Goal: Task Accomplishment & Management: Complete application form

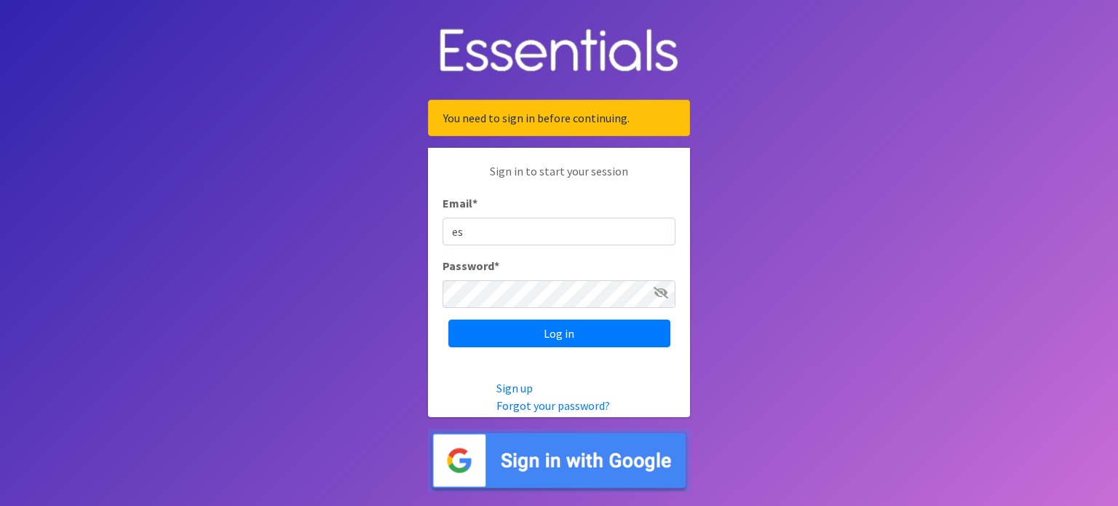
type input "[EMAIL_ADDRESS][DOMAIN_NAME]"
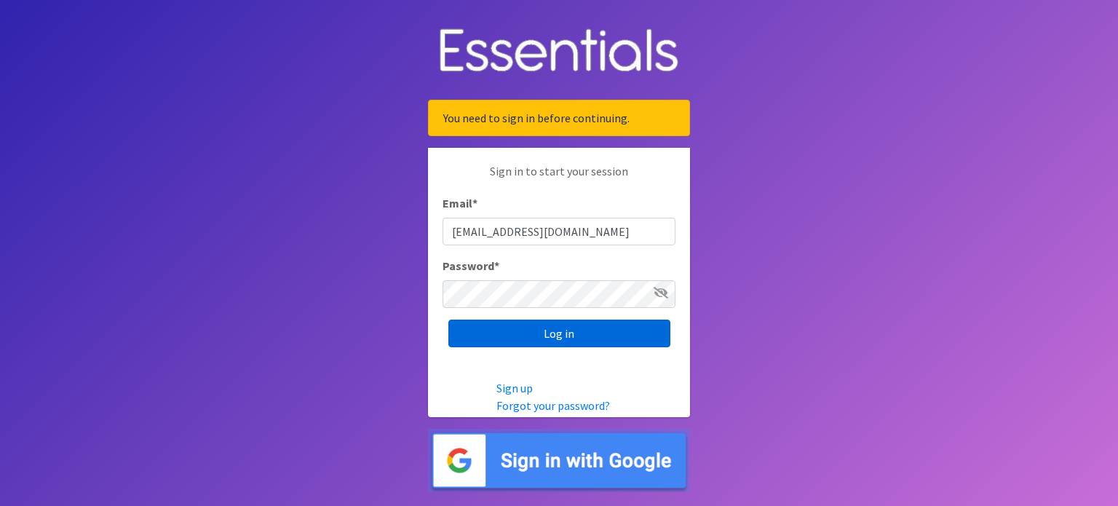
click at [613, 337] on input "Log in" at bounding box center [559, 334] width 222 height 28
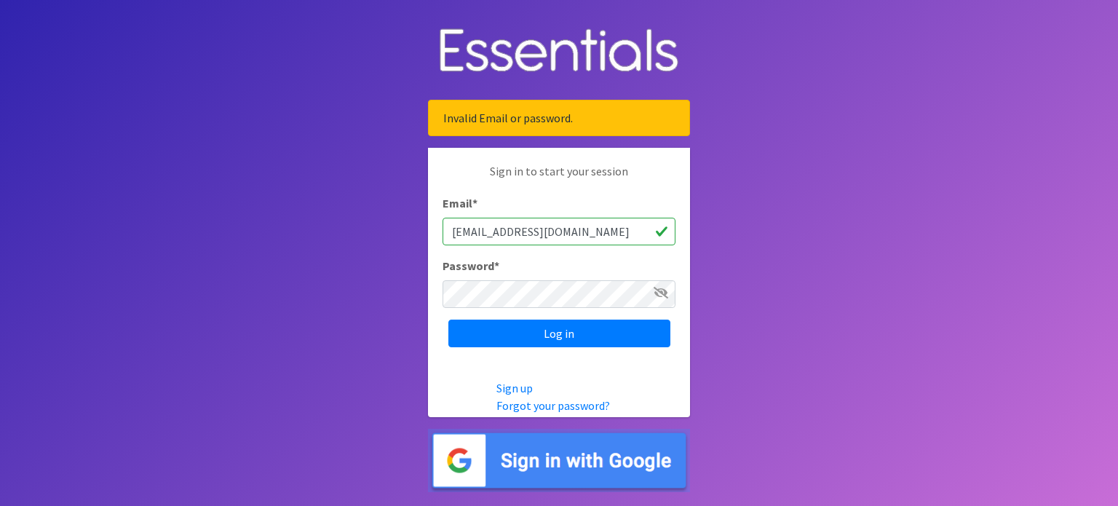
click at [696, 294] on body "Invalid Email or password. Sign in to start your session Email * estoddard1221@…" at bounding box center [559, 253] width 1118 height 506
click at [661, 293] on icon at bounding box center [661, 293] width 15 height 12
click at [560, 335] on input "Log in" at bounding box center [559, 334] width 222 height 28
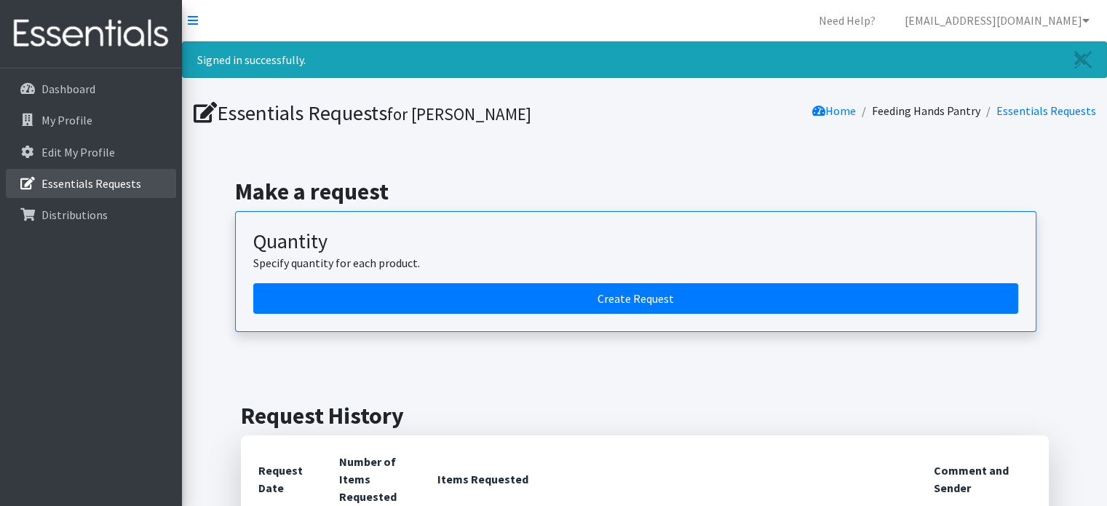
click at [85, 190] on p "Essentials Requests" at bounding box center [91, 183] width 100 height 15
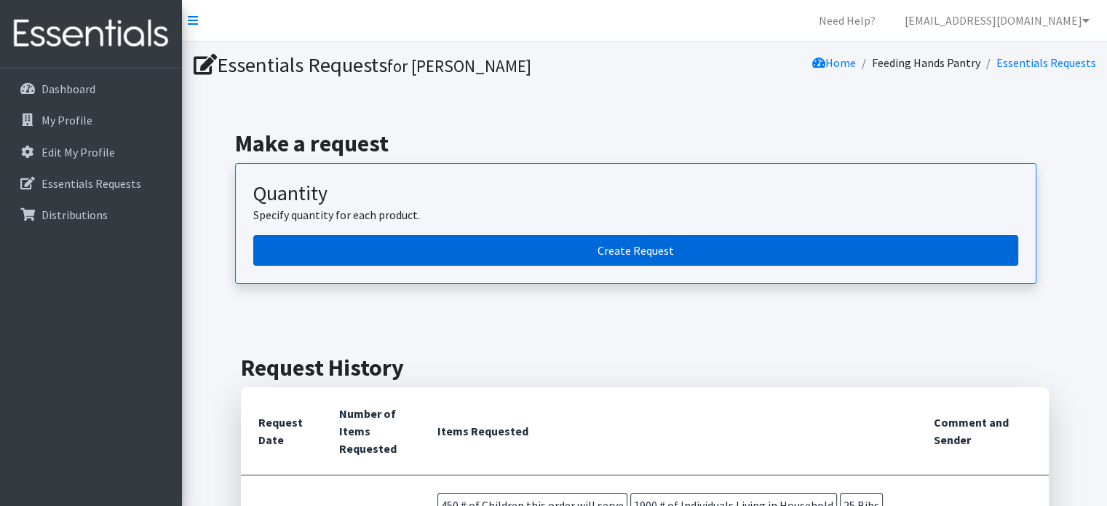
click at [668, 244] on link "Create Request" at bounding box center [635, 250] width 765 height 31
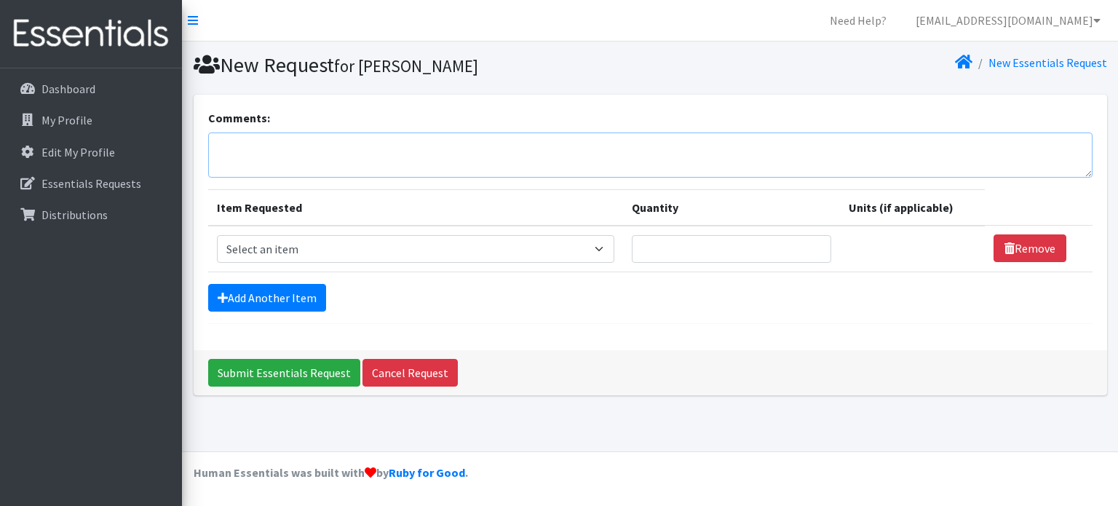
click at [329, 149] on textarea "Comments:" at bounding box center [650, 154] width 884 height 45
click at [603, 248] on select "Select an item # of Children this order will serve # of Individuals Living in H…" at bounding box center [415, 249] width 397 height 28
click at [217, 235] on select "Select an item # of Children this order will serve # of Individuals Living in H…" at bounding box center [415, 249] width 397 height 28
click at [606, 245] on select "Select an item # of Children this order will serve # of Individuals Living in H…" at bounding box center [415, 249] width 397 height 28
select select "13431"
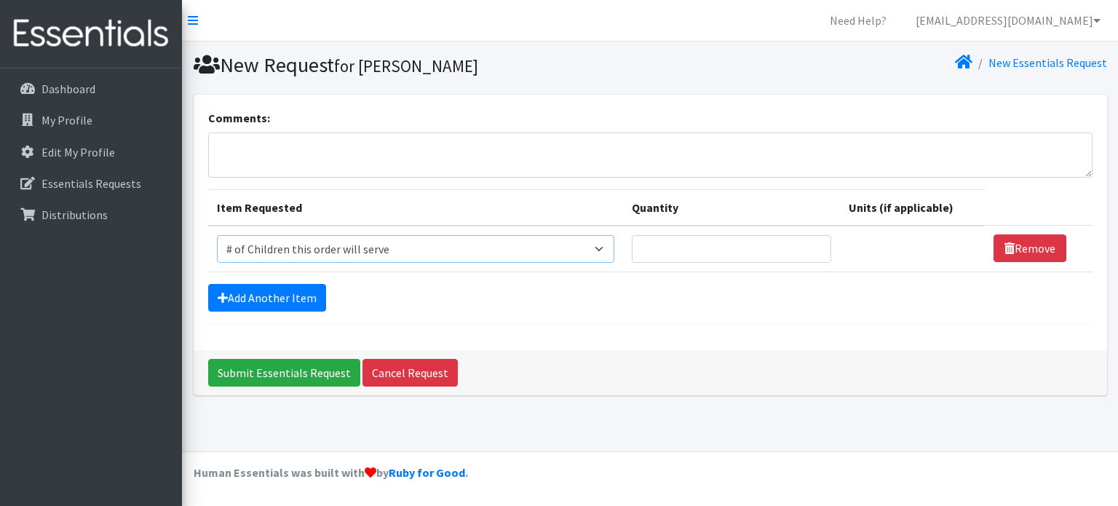
click at [217, 235] on select "Select an item # of Children this order will serve # of Individuals Living in H…" at bounding box center [415, 249] width 397 height 28
click at [668, 247] on input "Quantity" at bounding box center [731, 249] width 199 height 28
type input "375"
click at [457, 178] on form "Comments: Item Requested Quantity Units (if applicable) Item Requested Select a…" at bounding box center [650, 216] width 884 height 215
click at [291, 296] on link "Add Another Item" at bounding box center [267, 298] width 118 height 28
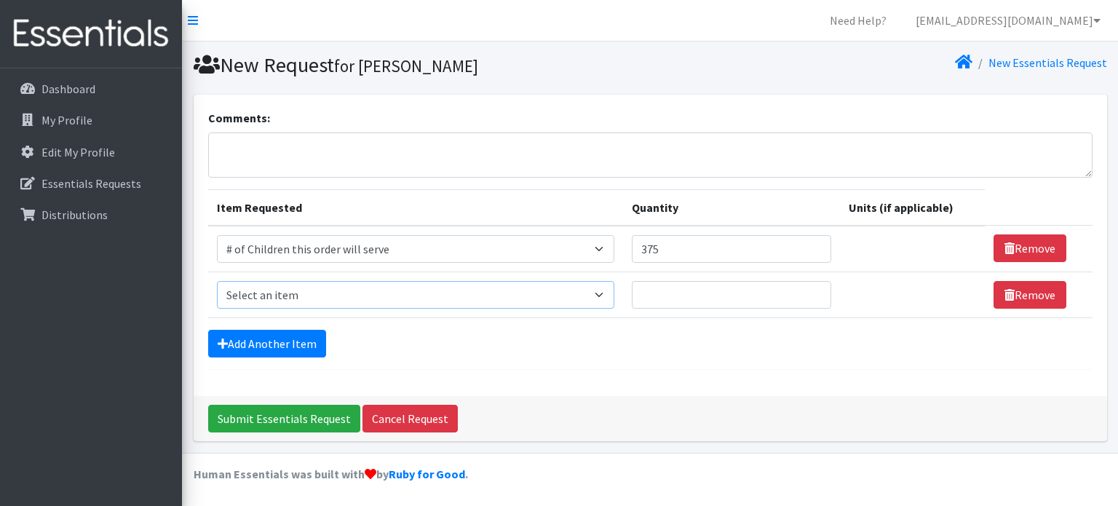
click at [601, 286] on select "Select an item # of Children this order will serve # of Individuals Living in H…" at bounding box center [415, 295] width 397 height 28
select select "6076"
click at [217, 281] on select "Select an item # of Children this order will serve # of Individuals Living in H…" at bounding box center [415, 295] width 397 height 28
drag, startPoint x: 660, startPoint y: 293, endPoint x: 692, endPoint y: 331, distance: 50.1
click at [692, 331] on div "Add Another Item" at bounding box center [650, 344] width 884 height 28
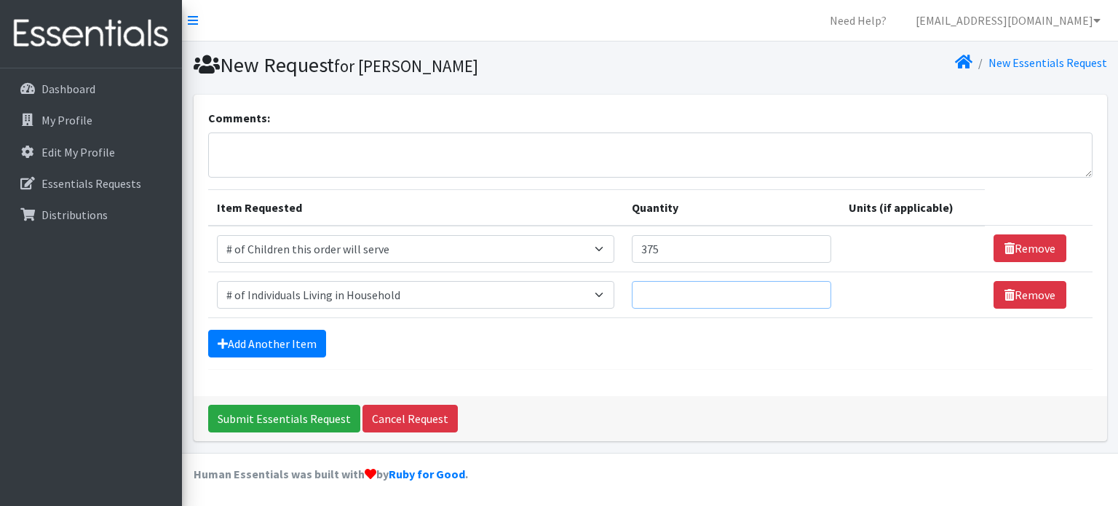
click at [668, 291] on input "Quantity" at bounding box center [731, 295] width 199 height 28
type input "1750"
click at [268, 340] on link "Add Another Item" at bounding box center [267, 344] width 118 height 28
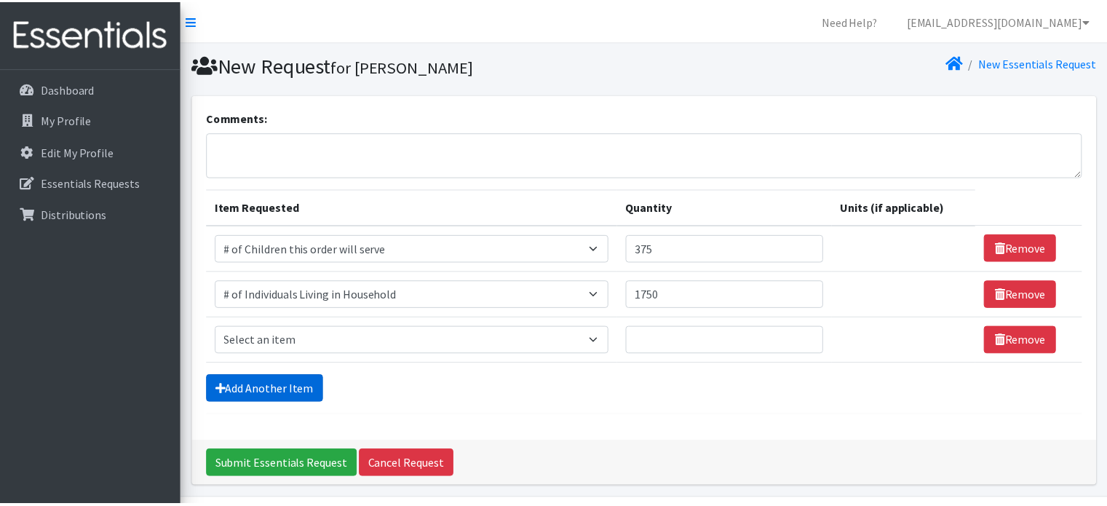
scroll to position [44, 0]
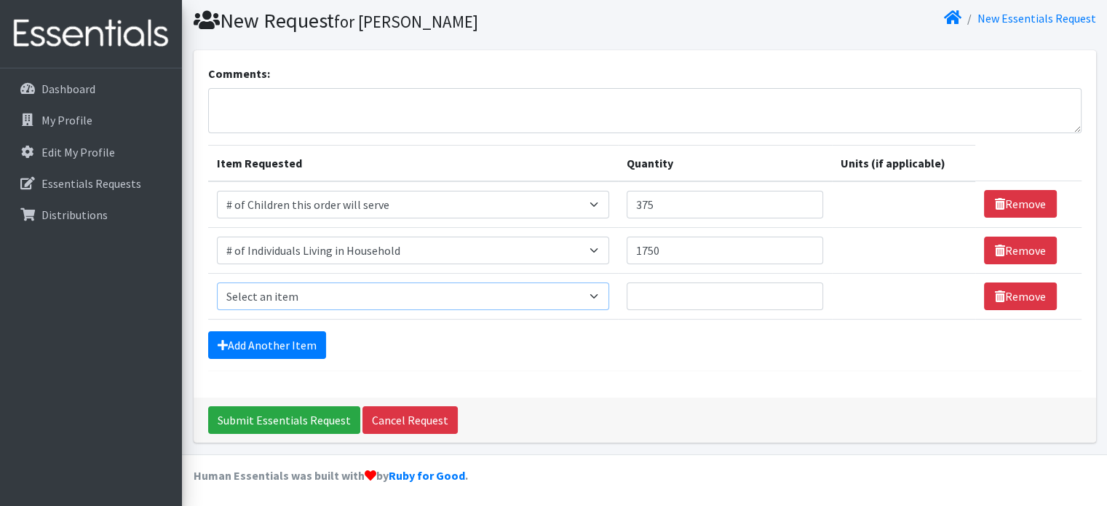
click at [386, 291] on select "Select an item # of Children this order will serve # of Individuals Living in H…" at bounding box center [413, 296] width 392 height 28
select select "320"
click at [217, 282] on select "Select an item # of Children this order will serve # of Individuals Living in H…" at bounding box center [413, 296] width 392 height 28
click at [661, 294] on input "Quantity" at bounding box center [725, 296] width 197 height 28
type input "25"
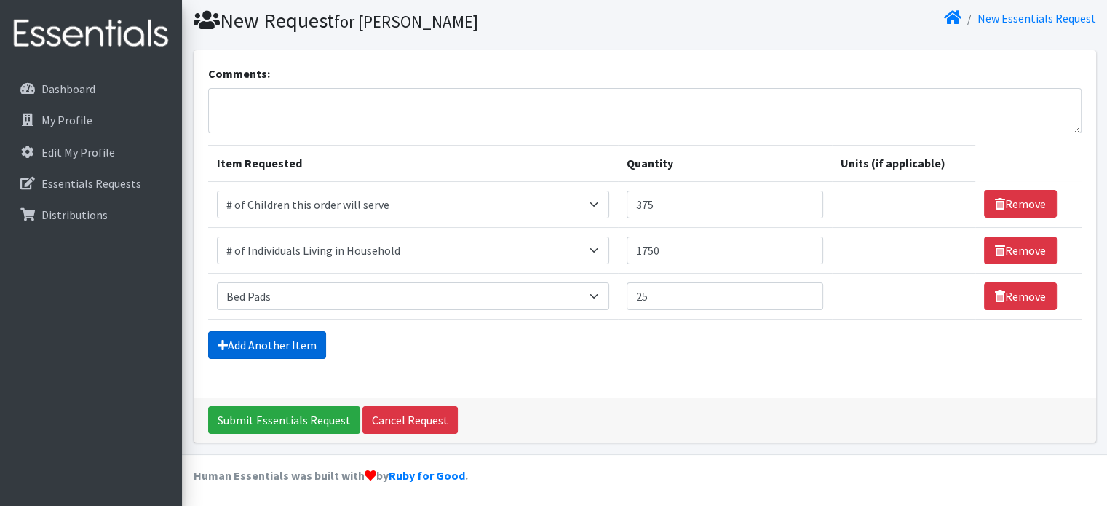
click at [255, 336] on link "Add Another Item" at bounding box center [267, 345] width 118 height 28
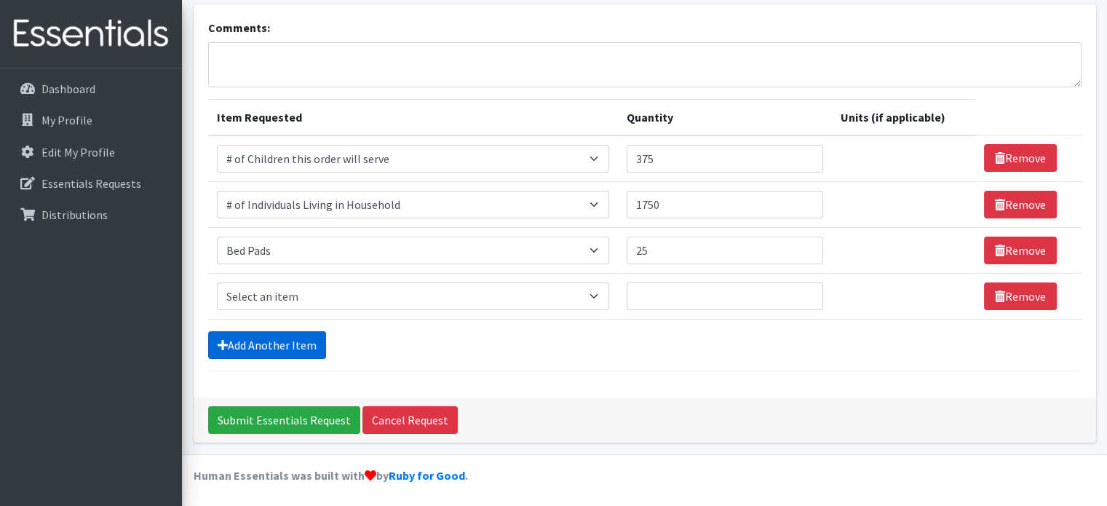
scroll to position [90, 0]
click at [277, 298] on select "Select an item # of Children this order will serve # of Individuals Living in H…" at bounding box center [413, 296] width 392 height 28
select select "293"
click at [217, 282] on select "Select an item # of Children this order will serve # of Individuals Living in H…" at bounding box center [413, 296] width 392 height 28
click at [665, 302] on input "Quantity" at bounding box center [725, 296] width 197 height 28
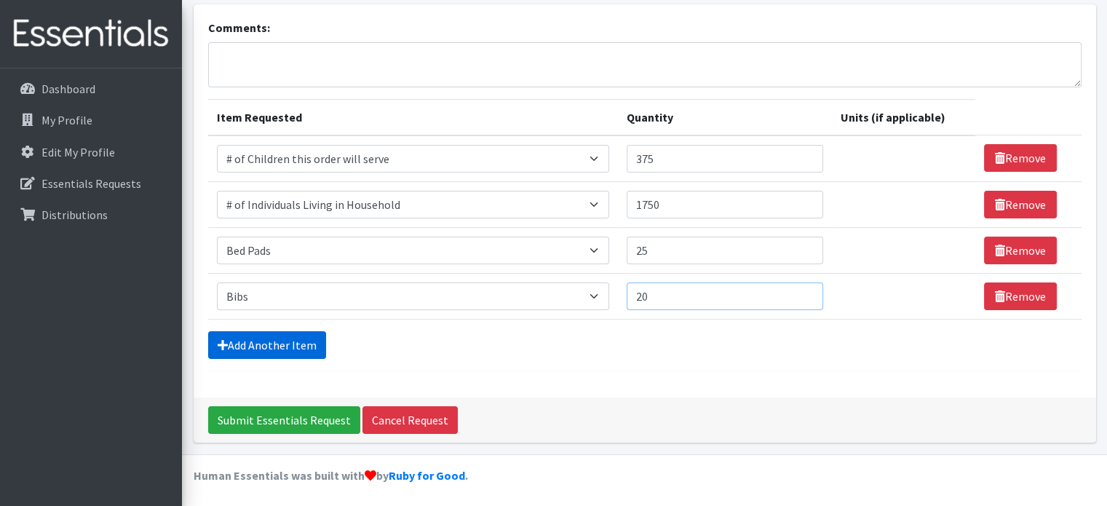
type input "20"
click at [284, 344] on link "Add Another Item" at bounding box center [267, 345] width 118 height 28
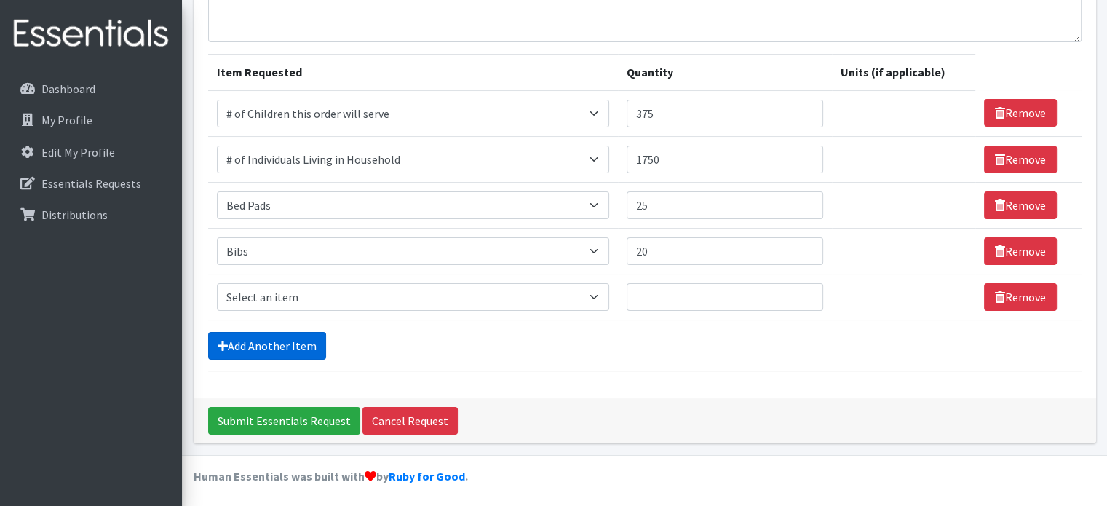
scroll to position [136, 0]
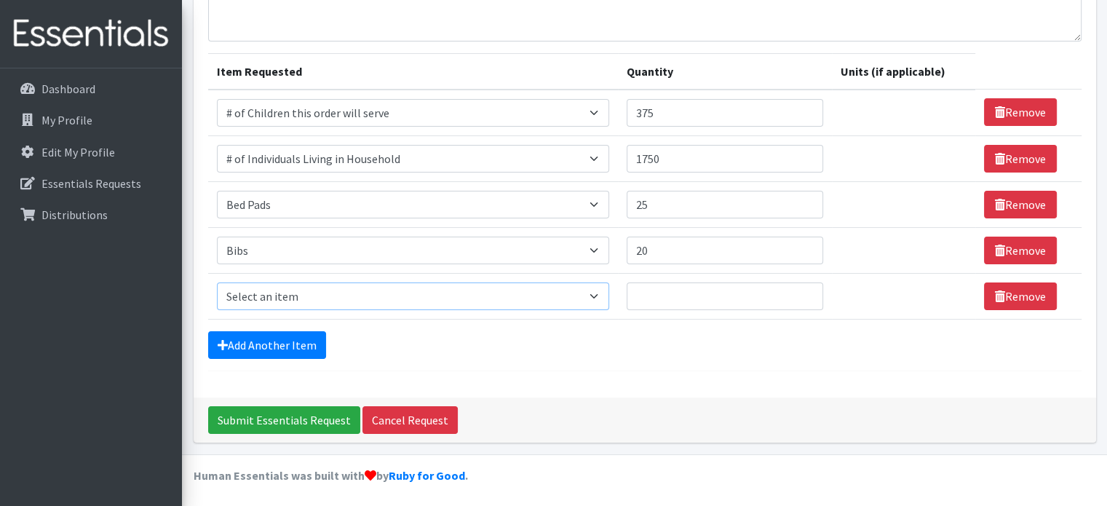
click at [599, 300] on select "Select an item # of Children this order will serve # of Individuals Living in H…" at bounding box center [413, 296] width 392 height 28
select select "1933"
click at [217, 282] on select "Select an item # of Children this order will serve # of Individuals Living in H…" at bounding box center [413, 296] width 392 height 28
click at [678, 292] on input "Quantity" at bounding box center [725, 296] width 197 height 28
type input "15"
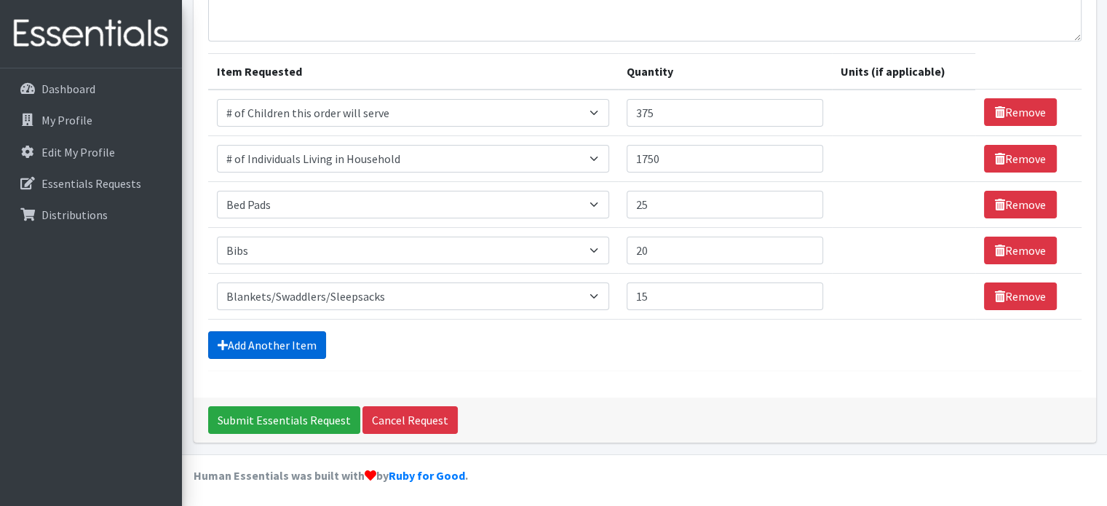
click at [258, 338] on link "Add Another Item" at bounding box center [267, 345] width 118 height 28
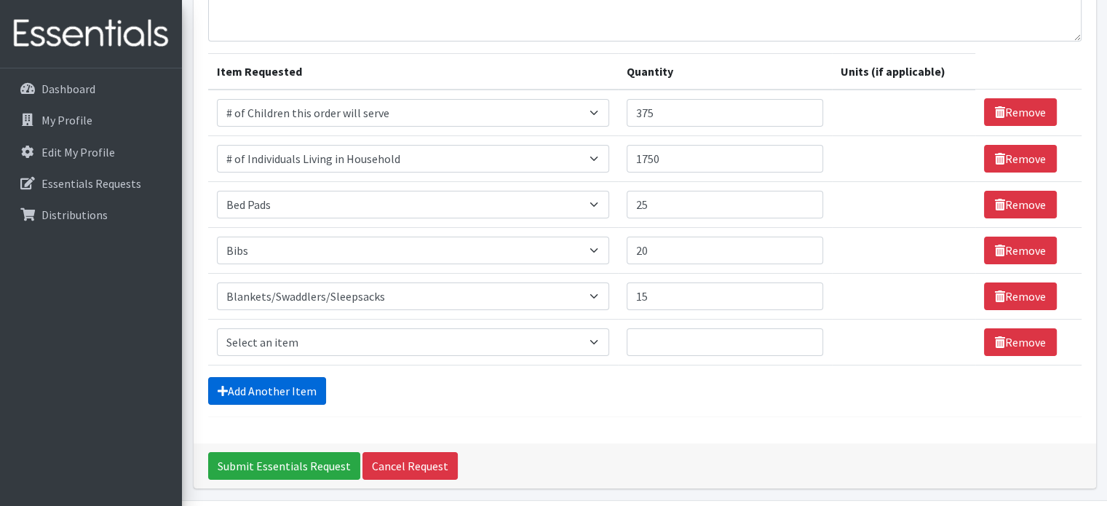
scroll to position [182, 0]
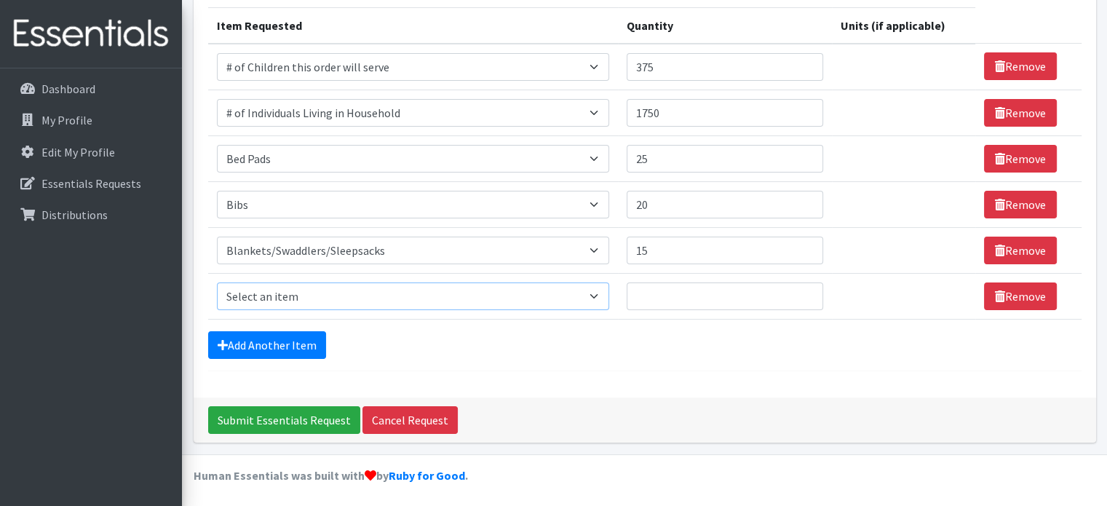
click at [599, 293] on select "Select an item # of Children this order will serve # of Individuals Living in H…" at bounding box center [413, 296] width 392 height 28
select select "1947"
click at [217, 282] on select "Select an item # of Children this order will serve # of Individuals Living in H…" at bounding box center [413, 296] width 392 height 28
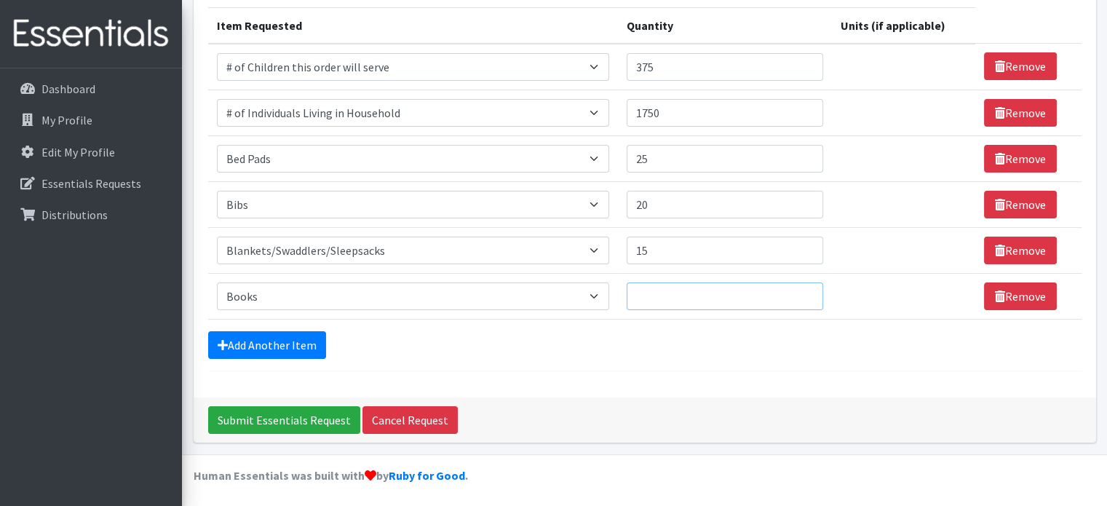
click at [668, 282] on input "Quantity" at bounding box center [725, 296] width 197 height 28
type input "25"
click at [262, 349] on link "Add Another Item" at bounding box center [267, 345] width 118 height 28
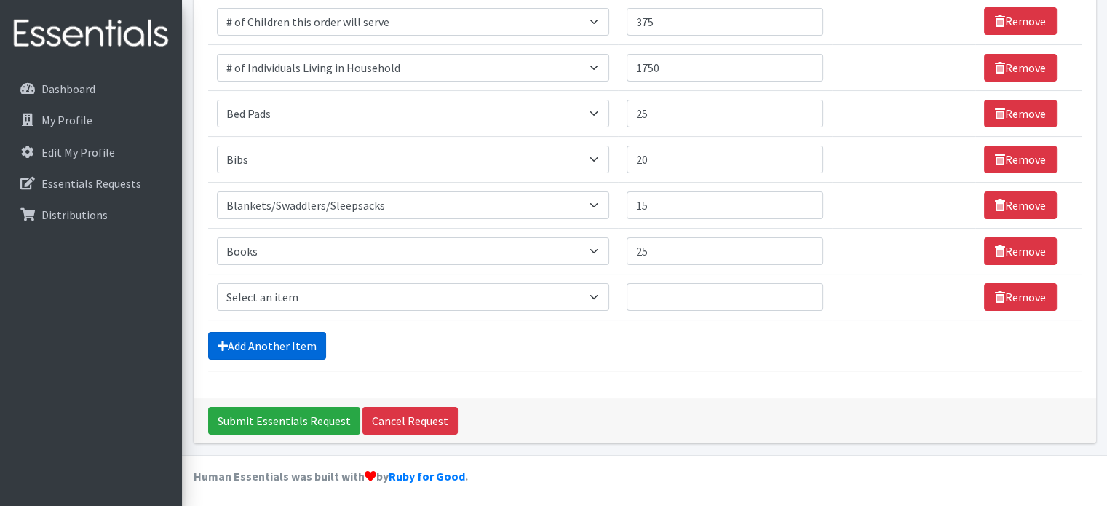
scroll to position [227, 0]
click at [597, 296] on select "Select an item # of Children this order will serve # of Individuals Living in H…" at bounding box center [413, 297] width 392 height 28
select select "11425"
click at [217, 283] on select "Select an item # of Children this order will serve # of Individuals Living in H…" at bounding box center [413, 297] width 392 height 28
click at [635, 290] on input "Quantity" at bounding box center [725, 297] width 197 height 28
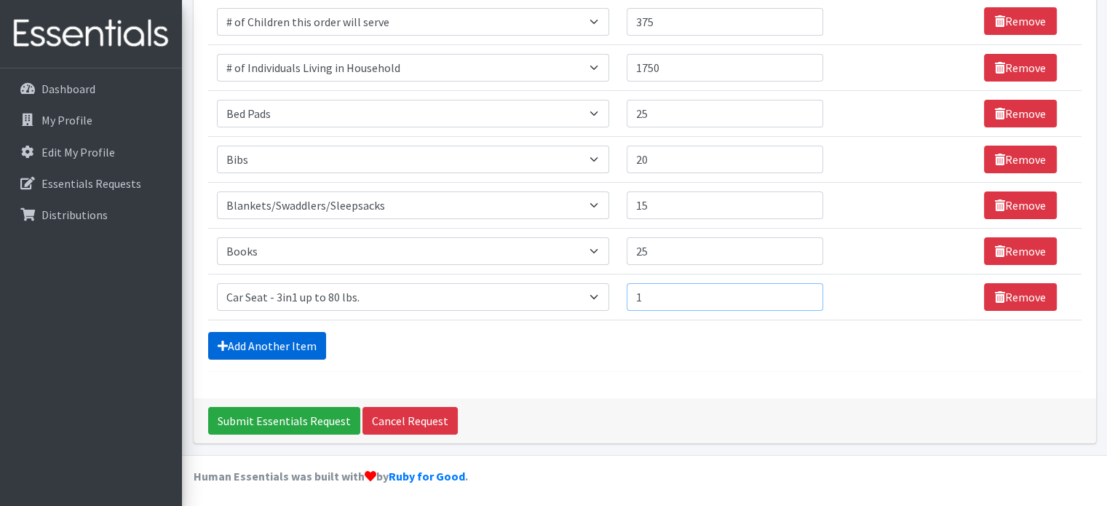
type input "1"
click at [277, 351] on link "Add Another Item" at bounding box center [267, 346] width 118 height 28
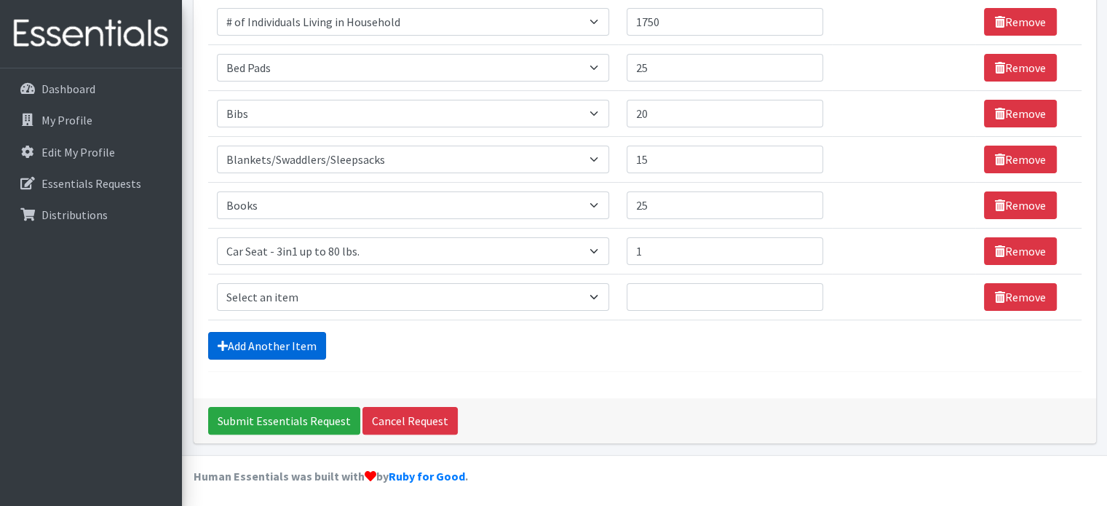
scroll to position [274, 0]
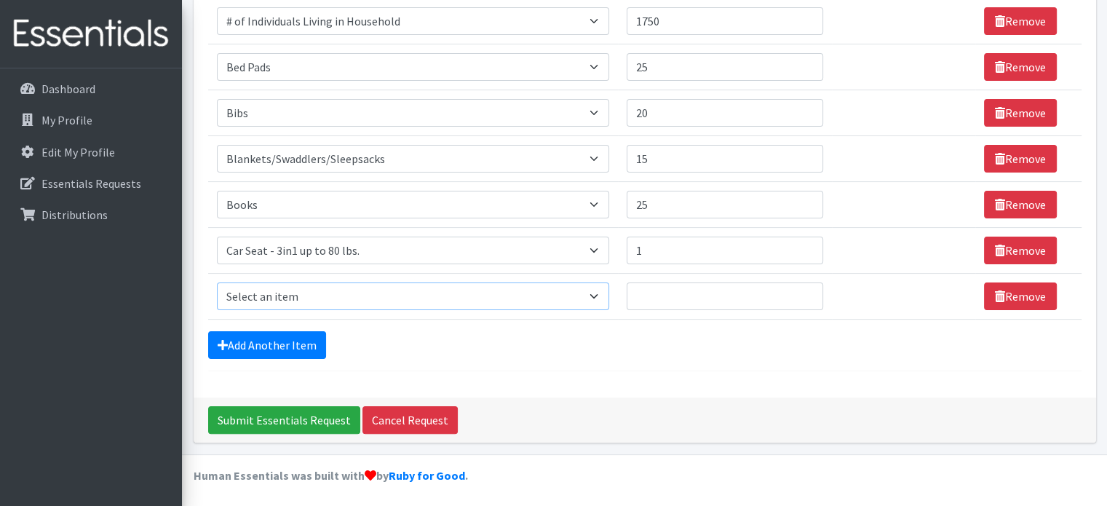
click at [597, 292] on select "Select an item # of Children this order will serve # of Individuals Living in H…" at bounding box center [413, 296] width 392 height 28
click at [600, 291] on select "Select an item # of Children this order will serve # of Individuals Living in H…" at bounding box center [413, 296] width 392 height 28
select select "7173"
click at [217, 282] on select "Select an item # of Children this order will serve # of Individuals Living in H…" at bounding box center [413, 296] width 392 height 28
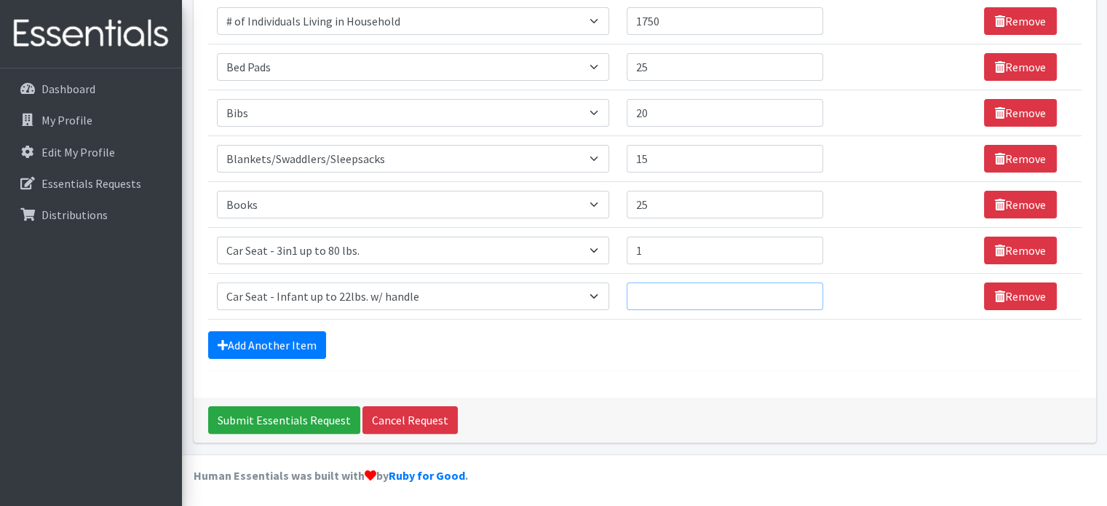
click at [657, 292] on input "Quantity" at bounding box center [725, 296] width 197 height 28
type input "1"
click at [257, 337] on link "Add Another Item" at bounding box center [267, 345] width 118 height 28
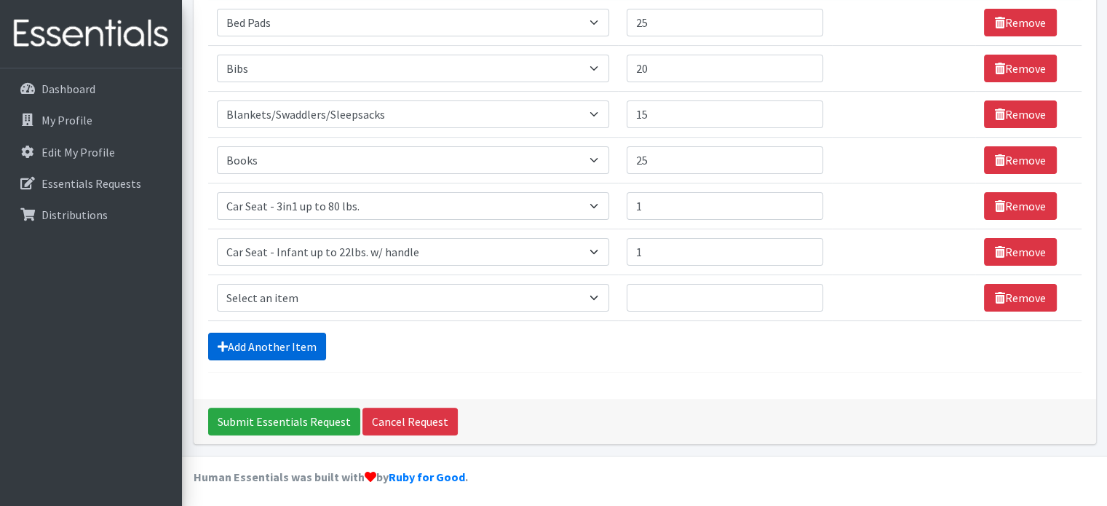
scroll to position [319, 0]
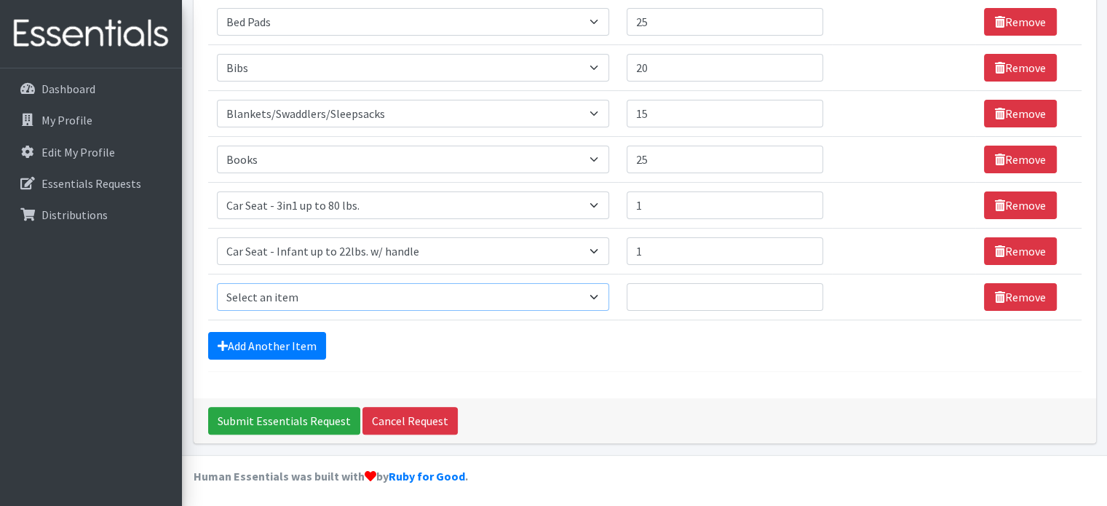
click at [368, 299] on select "Select an item # of Children this order will serve # of Individuals Living in H…" at bounding box center [413, 297] width 392 height 28
select select "5706"
click at [217, 283] on select "Select an item # of Children this order will serve # of Individuals Living in H…" at bounding box center [413, 297] width 392 height 28
click at [657, 288] on input "Quantity" at bounding box center [725, 297] width 197 height 28
click at [636, 373] on div "Comments: Item Requested Quantity Units (if applicable) Item Requested Select a…" at bounding box center [645, 87] width 903 height 622
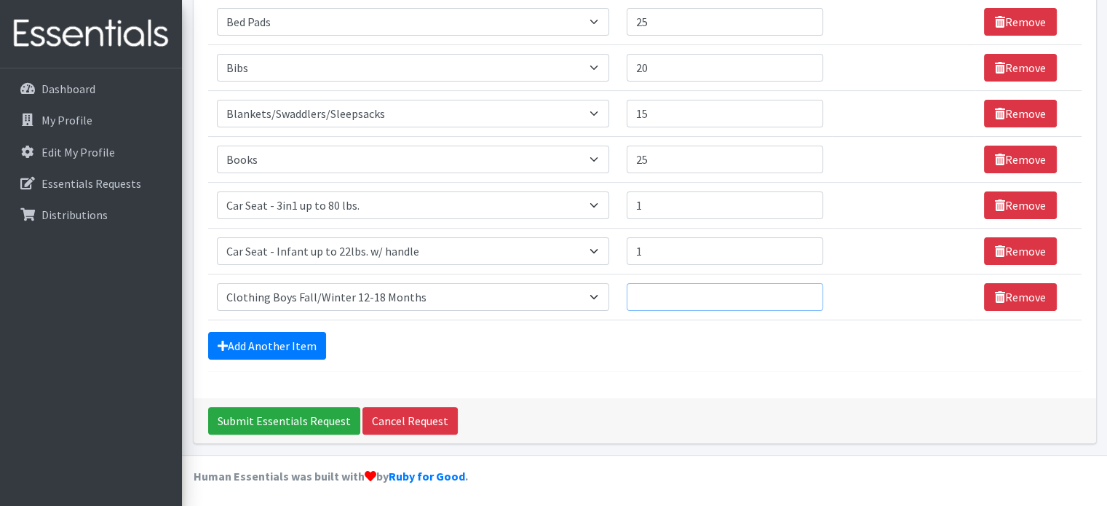
click at [649, 293] on input "Quantity" at bounding box center [725, 297] width 197 height 28
type input "5"
click at [300, 339] on link "Add Another Item" at bounding box center [267, 346] width 118 height 28
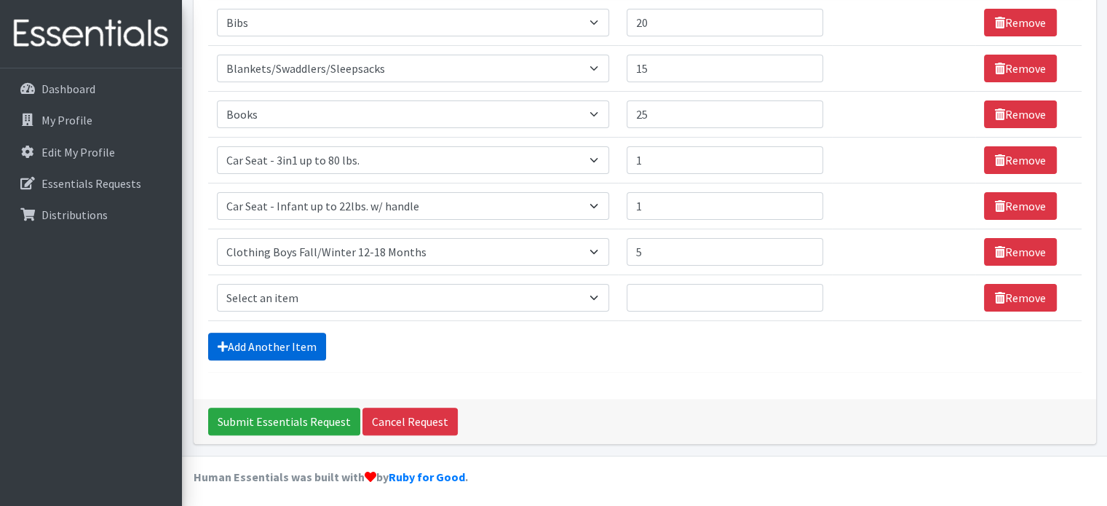
scroll to position [365, 0]
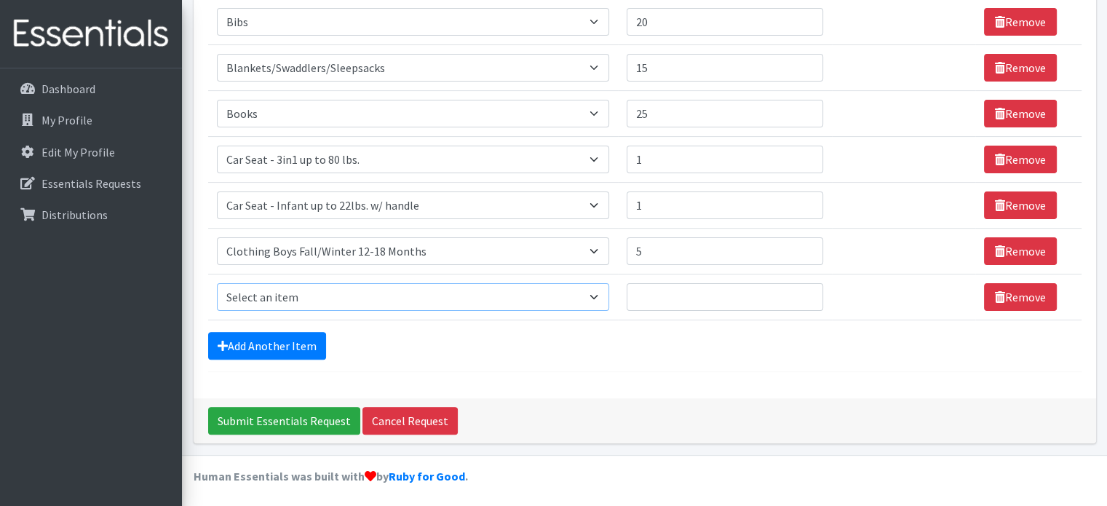
click at [603, 288] on select "Select an item # of Children this order will serve # of Individuals Living in H…" at bounding box center [413, 297] width 392 height 28
select select "5733"
click at [217, 283] on select "Select an item # of Children this order will serve # of Individuals Living in H…" at bounding box center [413, 297] width 392 height 28
click at [643, 283] on input "Quantity" at bounding box center [725, 297] width 197 height 28
type input "3"
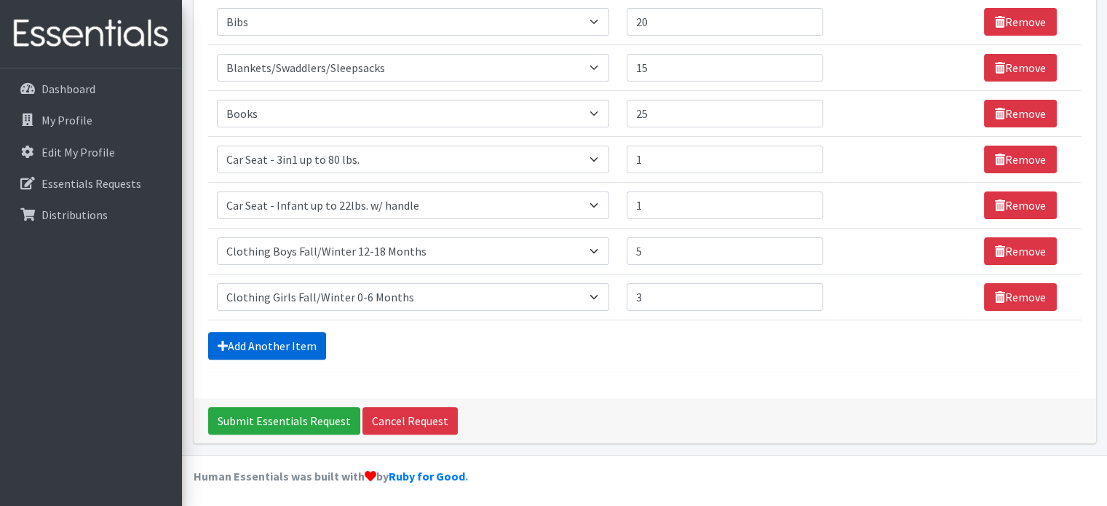
click at [303, 336] on link "Add Another Item" at bounding box center [267, 346] width 118 height 28
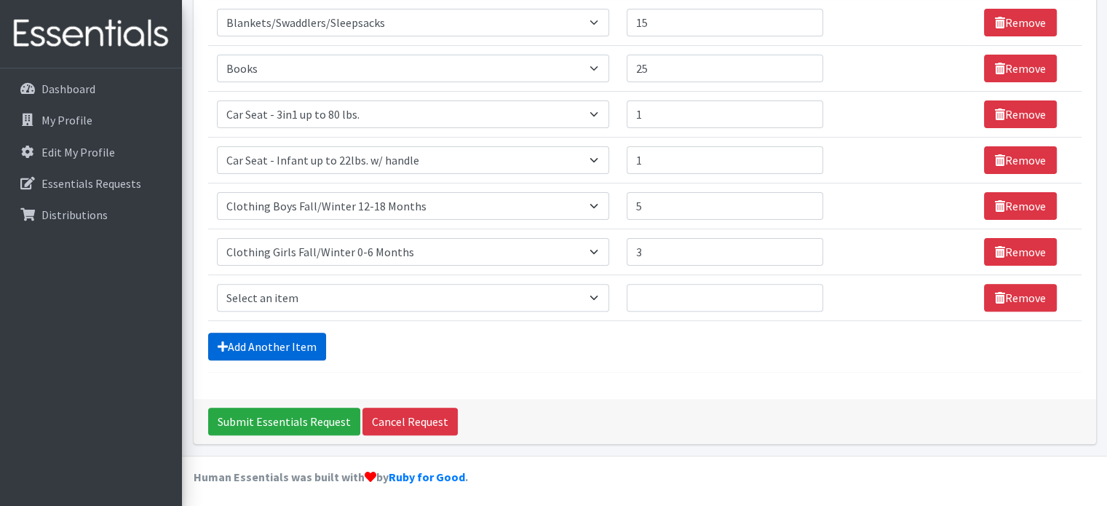
scroll to position [411, 0]
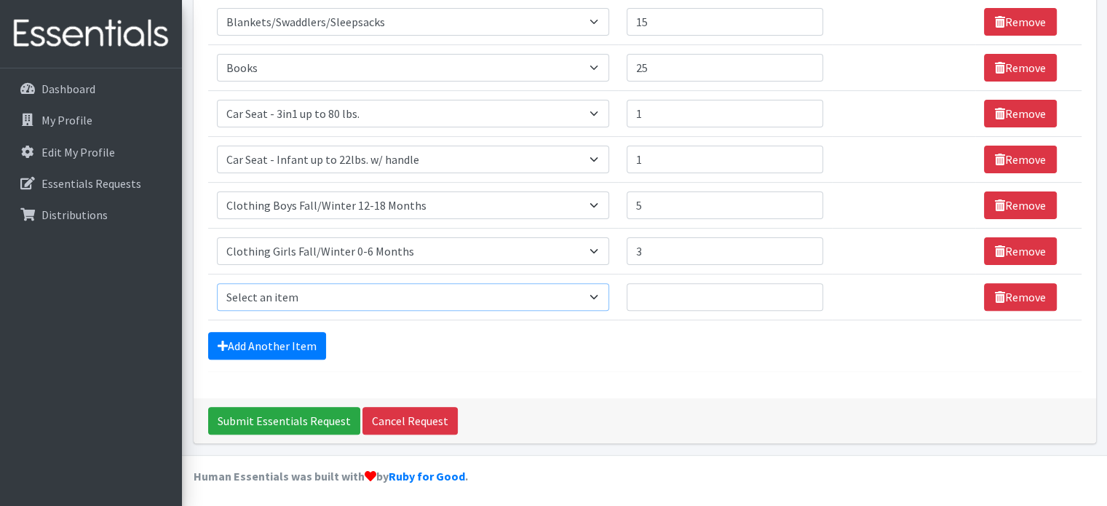
click at [598, 298] on select "Select an item # of Children this order will serve # of Individuals Living in H…" at bounding box center [413, 297] width 392 height 28
select select "5744"
click at [217, 283] on select "Select an item # of Children this order will serve # of Individuals Living in H…" at bounding box center [413, 297] width 392 height 28
click at [646, 293] on input "Quantity" at bounding box center [725, 297] width 197 height 28
type input "3"
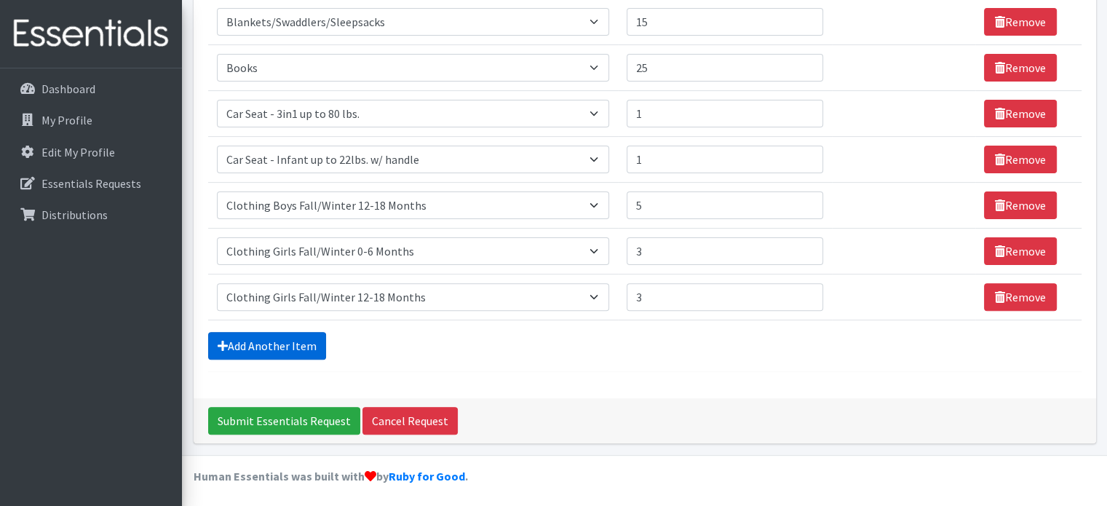
click at [309, 343] on link "Add Another Item" at bounding box center [267, 346] width 118 height 28
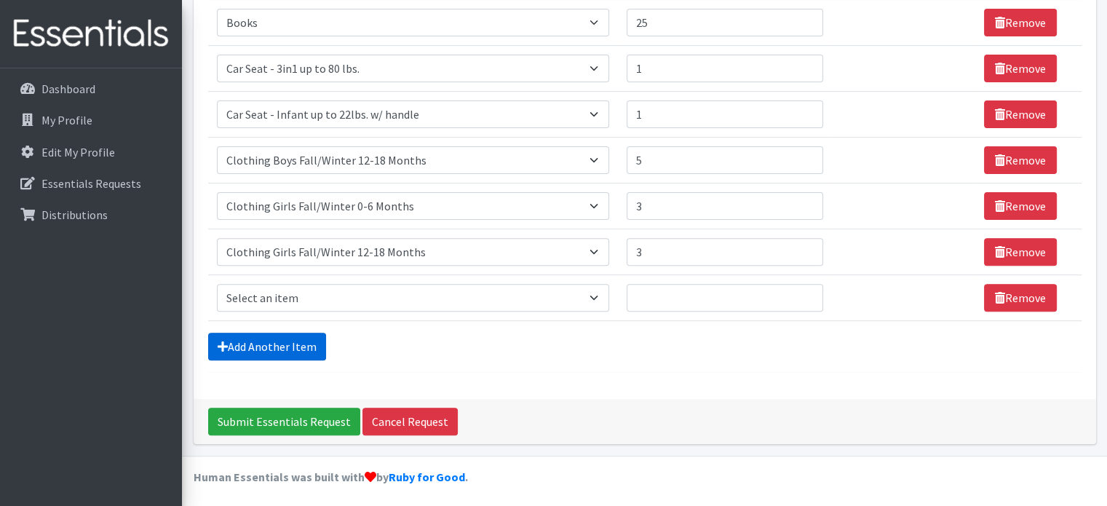
scroll to position [456, 0]
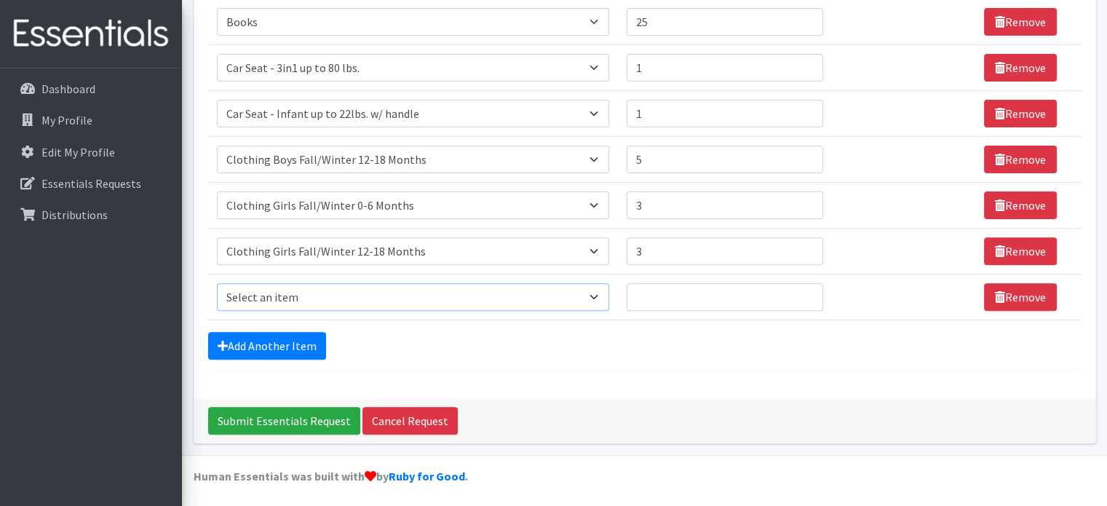
click at [598, 296] on select "Select an item # of Children this order will serve # of Individuals Living in H…" at bounding box center [413, 297] width 392 height 28
select select "5749"
click at [217, 283] on select "Select an item # of Children this order will serve # of Individuals Living in H…" at bounding box center [413, 297] width 392 height 28
click at [687, 288] on input "Quantity" at bounding box center [725, 297] width 197 height 28
type input "3"
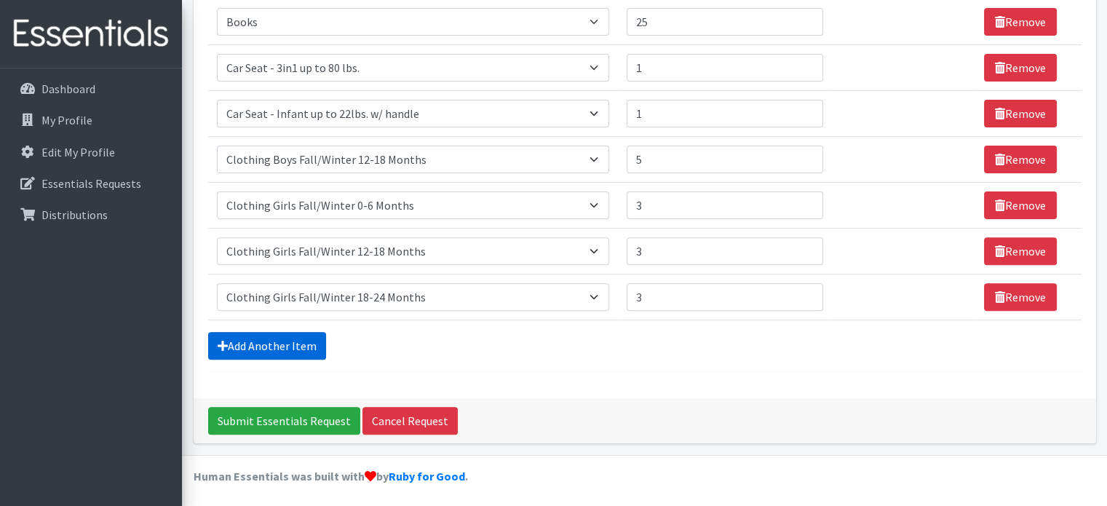
click at [293, 350] on link "Add Another Item" at bounding box center [267, 346] width 118 height 28
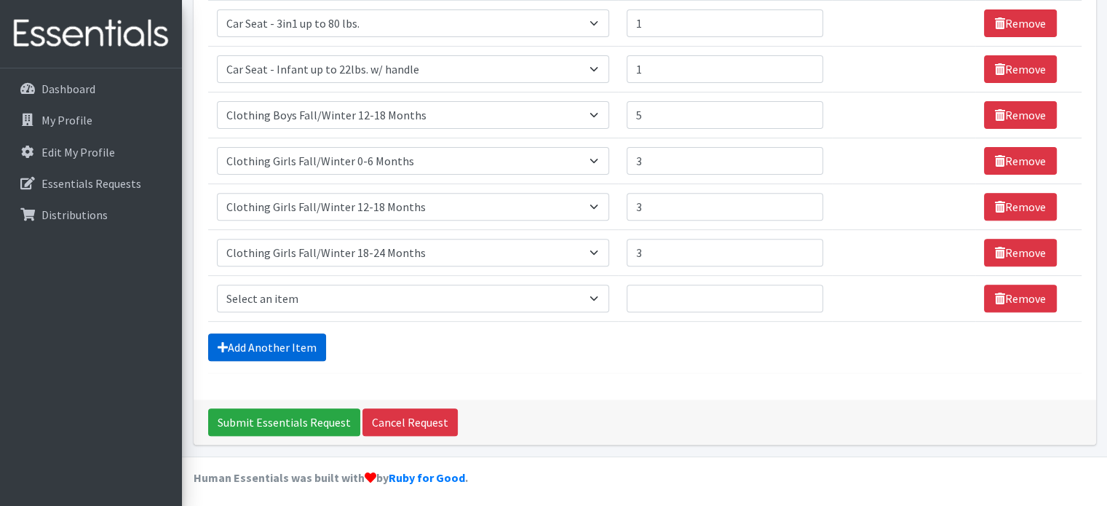
scroll to position [501, 0]
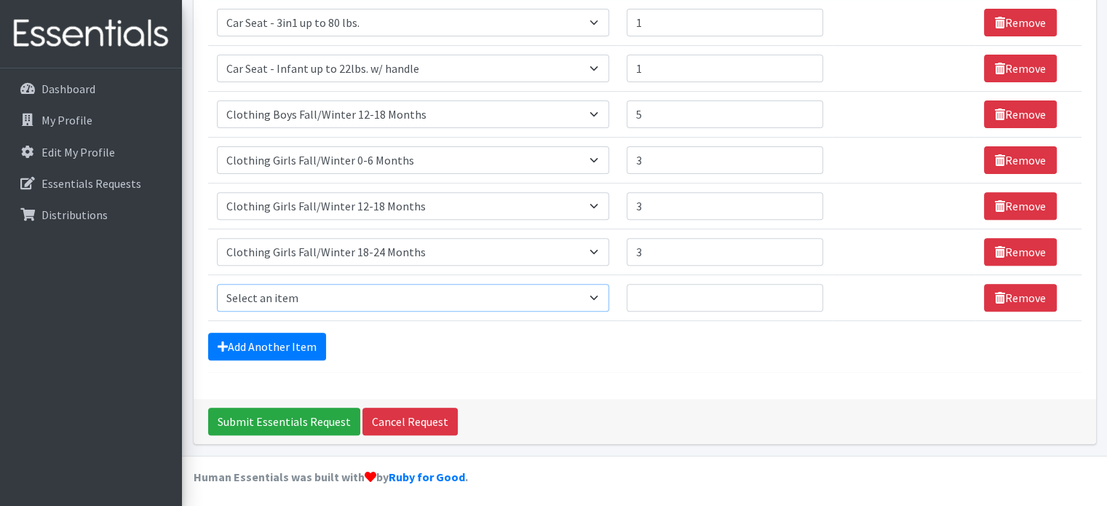
click at [600, 293] on select "Select an item # of Children this order will serve # of Individuals Living in H…" at bounding box center [413, 298] width 392 height 28
select select "5756"
click at [217, 284] on select "Select an item # of Children this order will serve # of Individuals Living in H…" at bounding box center [413, 298] width 392 height 28
click at [643, 294] on input "Quantity" at bounding box center [725, 298] width 197 height 28
type input "3"
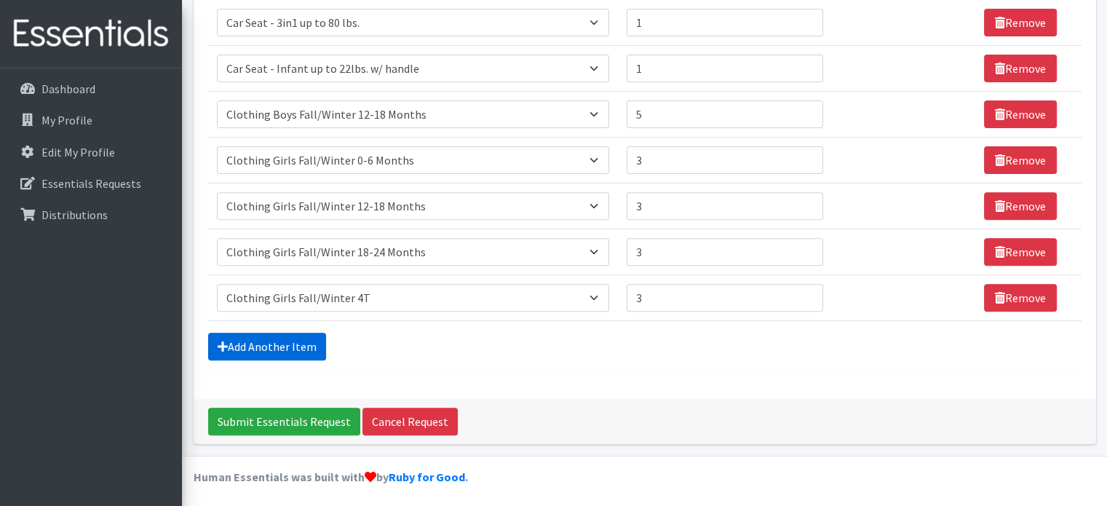
click at [269, 343] on link "Add Another Item" at bounding box center [267, 347] width 118 height 28
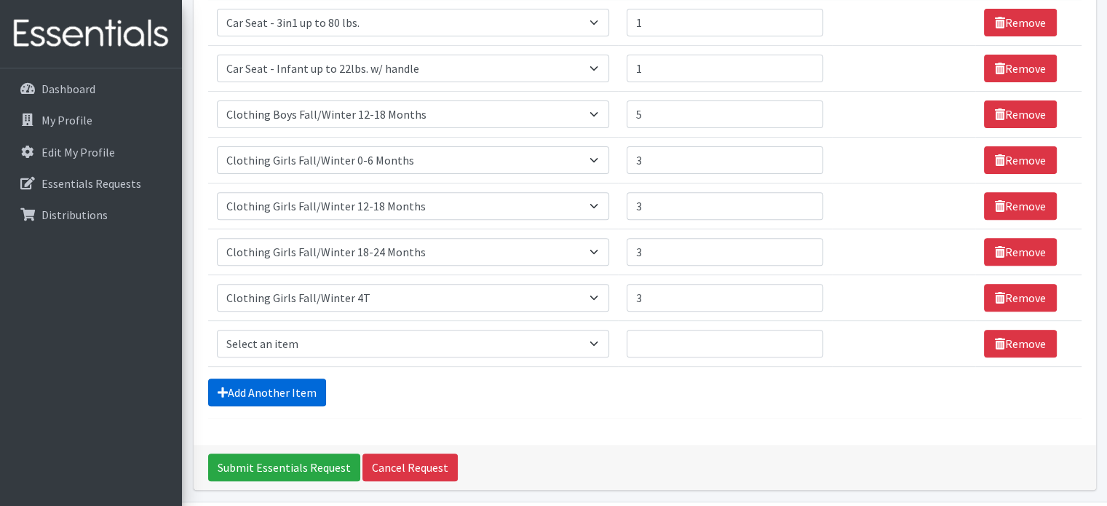
scroll to position [547, 0]
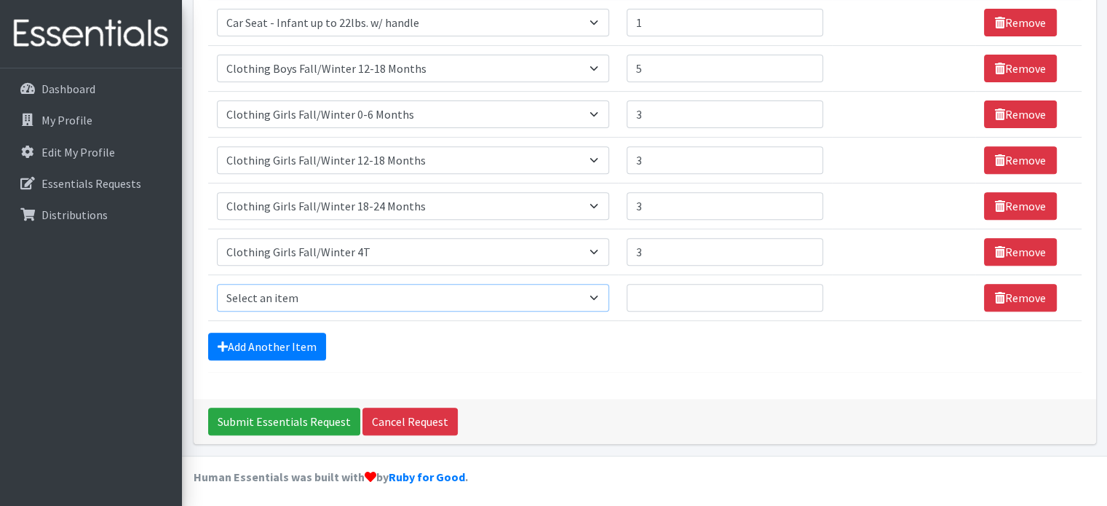
click at [600, 293] on select "Select an item # of Children this order will serve # of Individuals Living in H…" at bounding box center [413, 298] width 392 height 28
select select "6668"
click at [217, 284] on select "Select an item # of Children this order will serve # of Individuals Living in H…" at bounding box center [413, 298] width 392 height 28
click at [649, 288] on input "Quantity" at bounding box center [725, 298] width 197 height 28
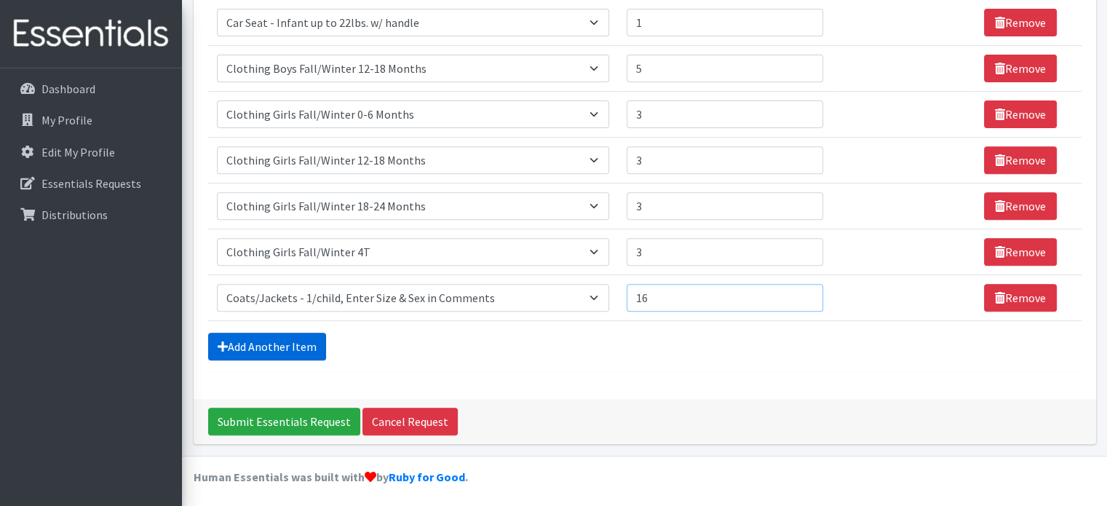
type input "16"
click at [296, 339] on link "Add Another Item" at bounding box center [267, 347] width 118 height 28
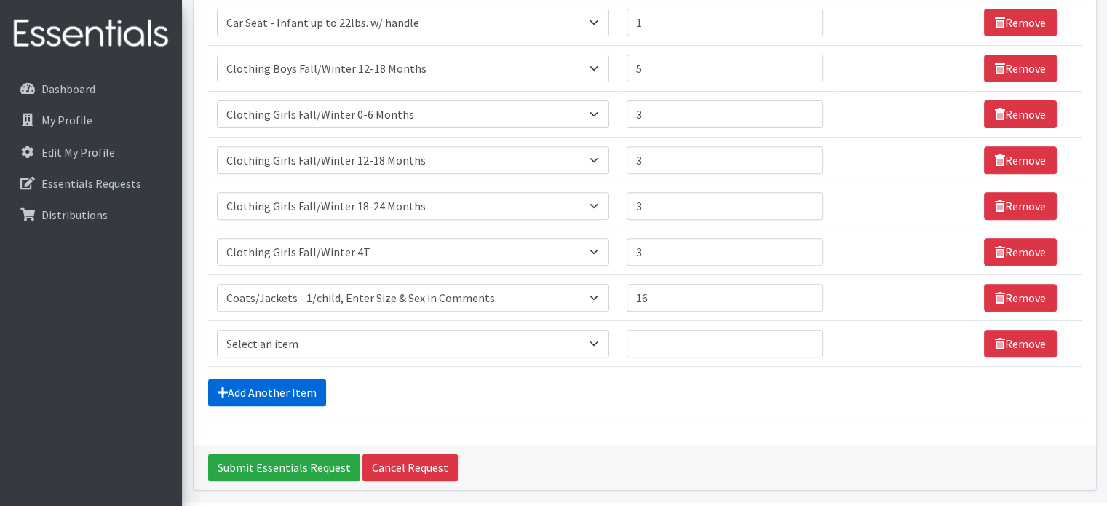
scroll to position [593, 0]
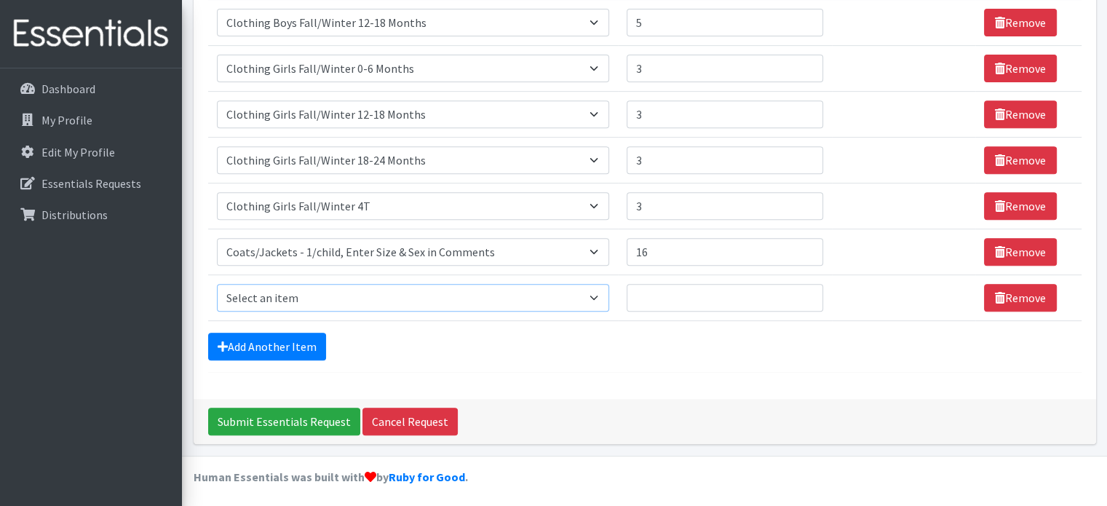
click at [600, 294] on select "Select an item # of Children this order will serve # of Individuals Living in H…" at bounding box center [413, 298] width 392 height 28
select select "15477"
click at [217, 284] on select "Select an item # of Children this order will serve # of Individuals Living in H…" at bounding box center [413, 298] width 392 height 28
click at [948, 293] on select "Please select a unit units Packs" at bounding box center [900, 298] width 137 height 28
select select "Pack"
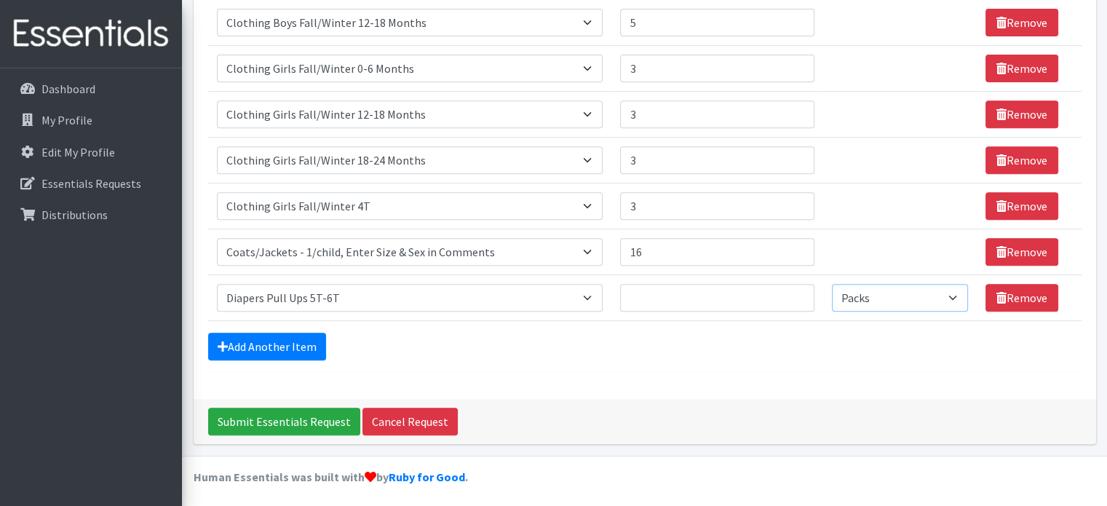
click at [832, 284] on select "Please select a unit units Packs" at bounding box center [900, 298] width 137 height 28
drag, startPoint x: 662, startPoint y: 293, endPoint x: 643, endPoint y: 292, distance: 19.0
click at [643, 292] on input "Quantity" at bounding box center [717, 298] width 194 height 28
type input "5"
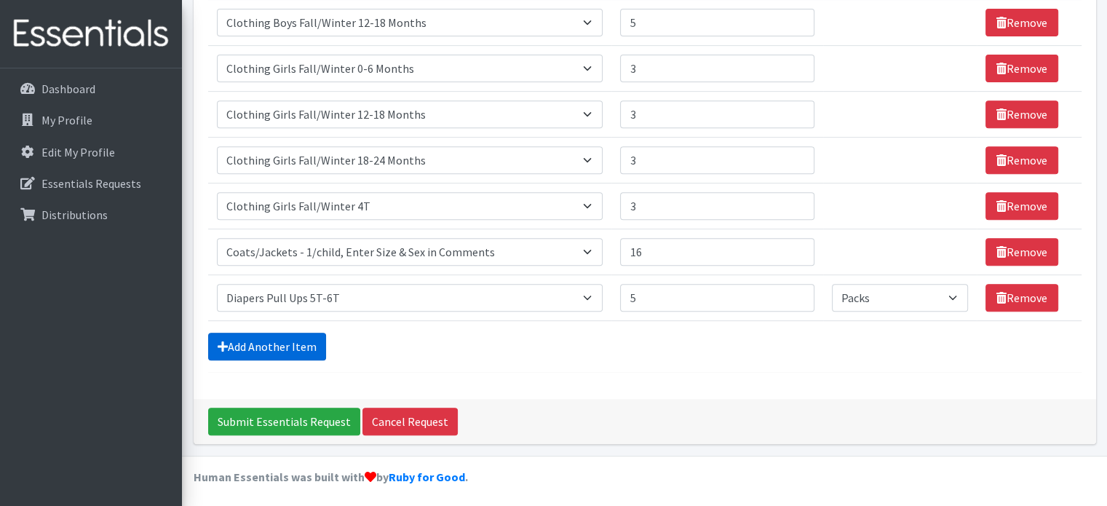
click at [298, 341] on link "Add Another Item" at bounding box center [267, 347] width 118 height 28
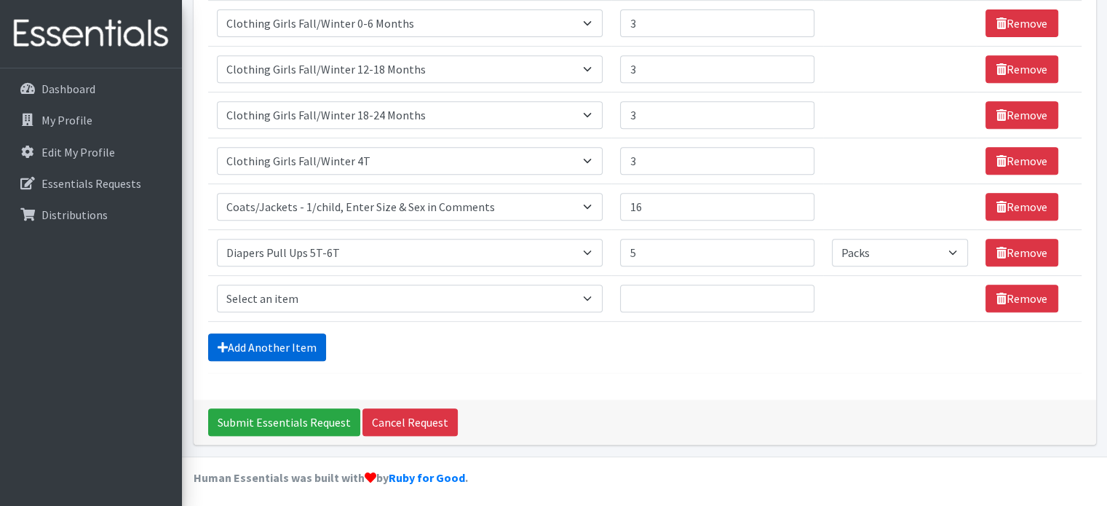
scroll to position [639, 0]
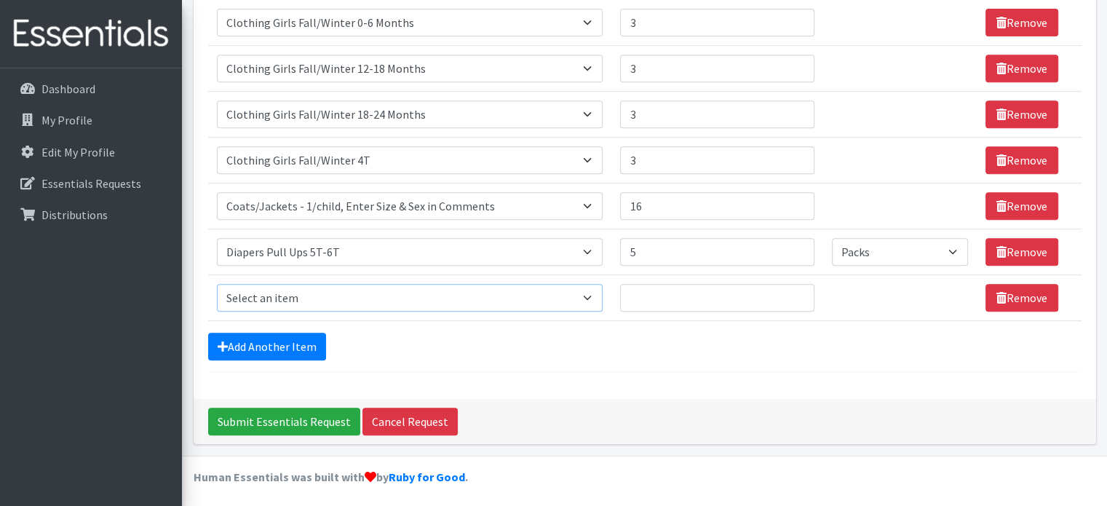
click at [588, 293] on select "Select an item # of Children this order will serve # of Individuals Living in H…" at bounding box center [410, 298] width 386 height 28
select select "1973"
click at [217, 284] on select "Select an item # of Children this order will serve # of Individuals Living in H…" at bounding box center [410, 298] width 386 height 28
click at [486, 247] on select "Select an item # of Children this order will serve # of Individuals Living in H…" at bounding box center [410, 252] width 386 height 28
click at [630, 291] on input "Quantity" at bounding box center [717, 298] width 194 height 28
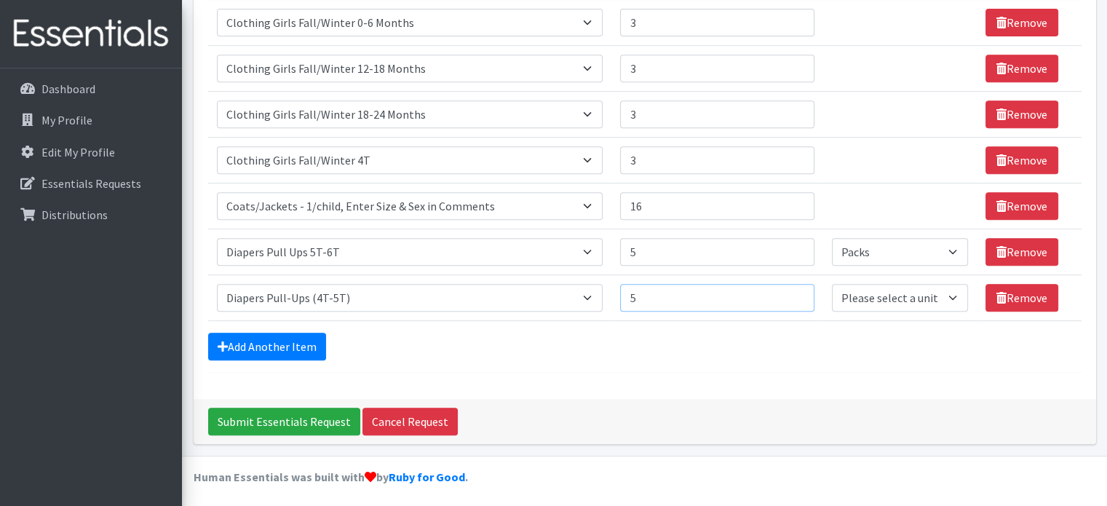
type input "5"
click at [950, 298] on select "Please select a unit units Packs" at bounding box center [900, 298] width 137 height 28
select select "Pack"
click at [832, 284] on select "Please select a unit units Packs" at bounding box center [900, 298] width 137 height 28
click at [297, 340] on link "Add Another Item" at bounding box center [267, 347] width 118 height 28
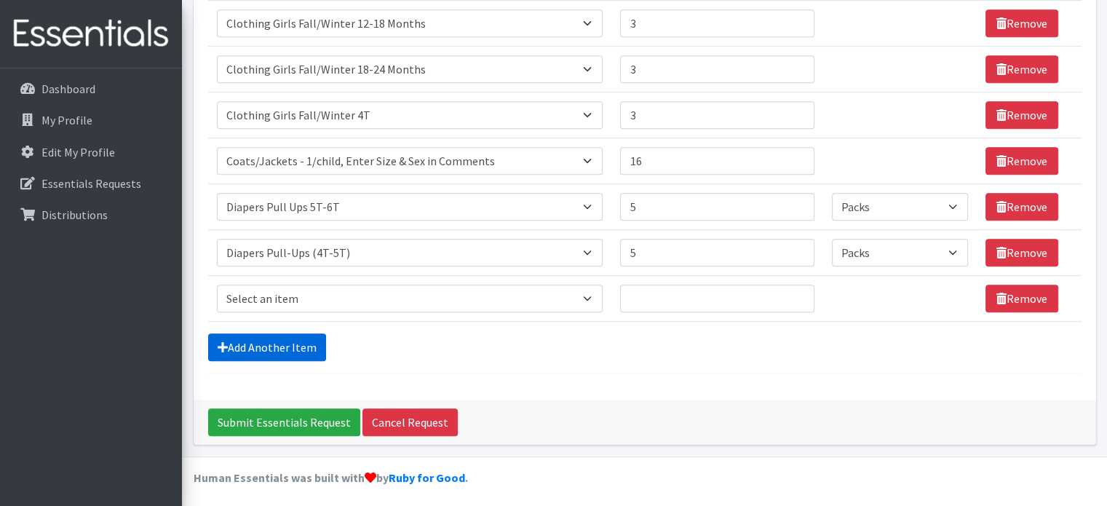
scroll to position [684, 0]
click at [297, 340] on link "Add Another Item" at bounding box center [267, 347] width 118 height 28
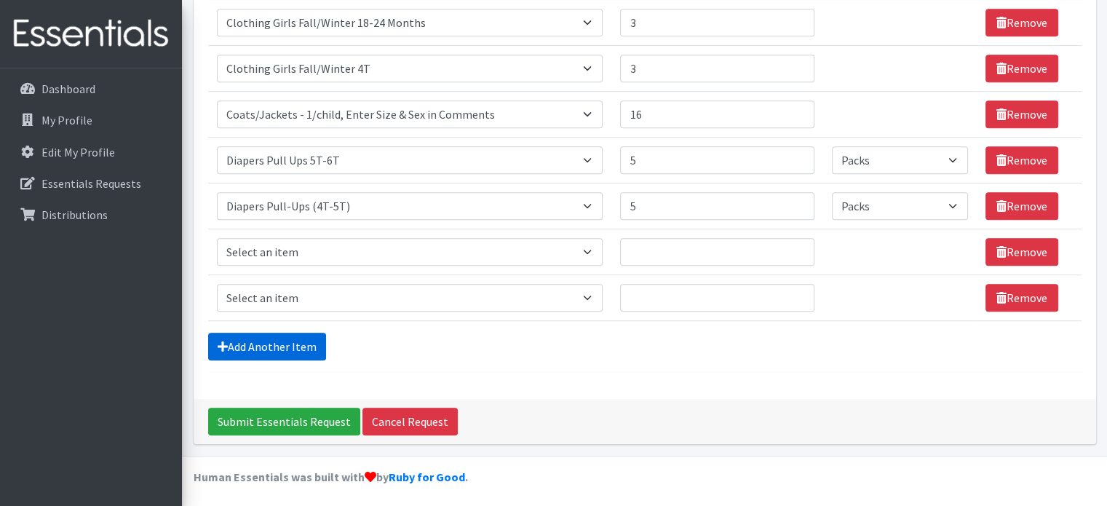
click at [297, 340] on link "Add Another Item" at bounding box center [267, 347] width 118 height 28
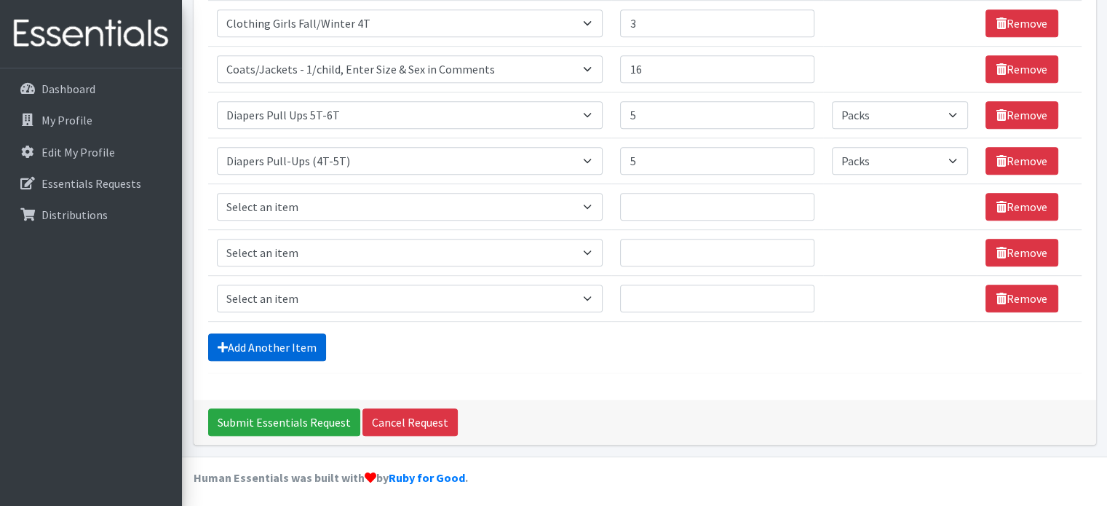
click at [297, 340] on link "Add Another Item" at bounding box center [267, 347] width 118 height 28
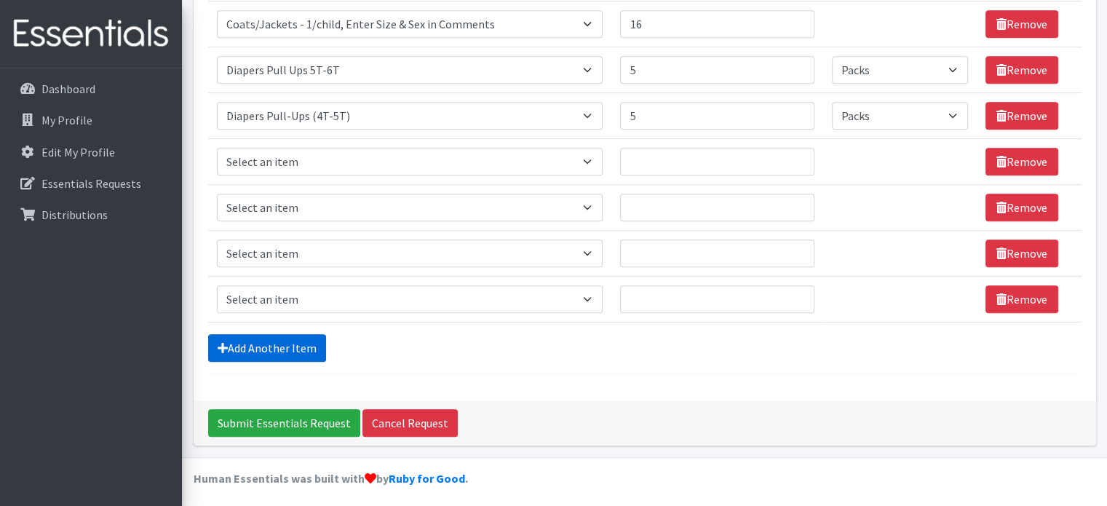
scroll to position [822, 0]
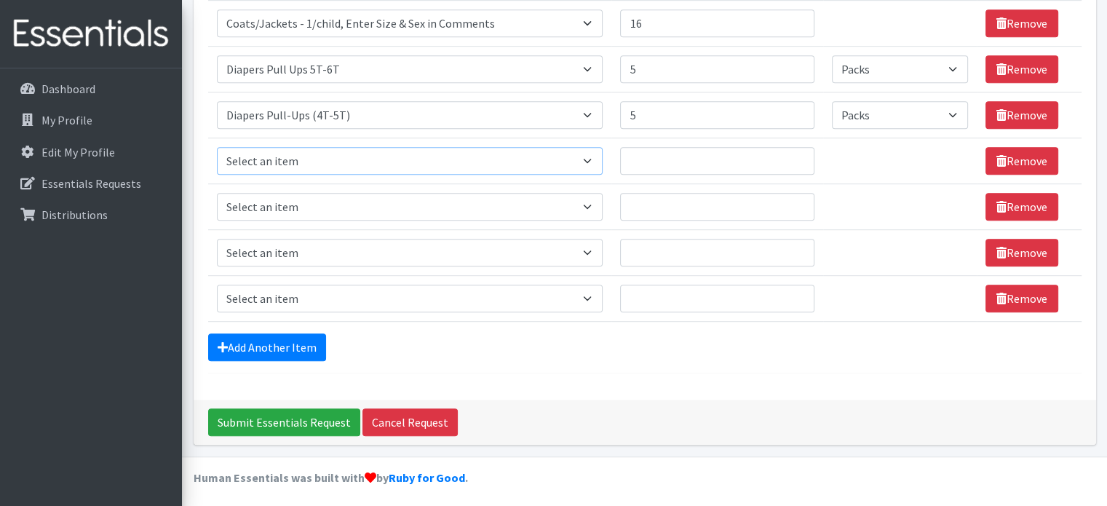
click at [595, 159] on select "Select an item # of Children this order will serve # of Individuals Living in H…" at bounding box center [410, 161] width 386 height 28
select select "1968"
click at [217, 147] on select "Select an item # of Children this order will serve # of Individuals Living in H…" at bounding box center [410, 161] width 386 height 28
click at [943, 160] on select "Please select a unit units Packs" at bounding box center [900, 161] width 137 height 28
select select "Pack"
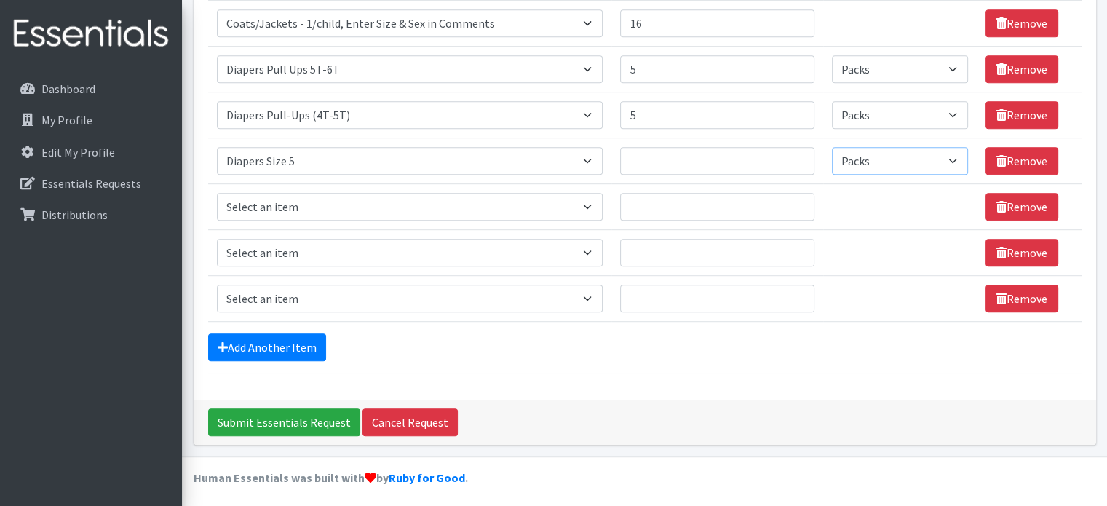
click at [832, 147] on select "Please select a unit units Packs" at bounding box center [900, 161] width 137 height 28
click at [697, 154] on input "Quantity" at bounding box center [717, 161] width 194 height 28
type input "6"
click at [593, 202] on select "Select an item # of Children this order will serve # of Individuals Living in H…" at bounding box center [410, 207] width 386 height 28
select select "1966"
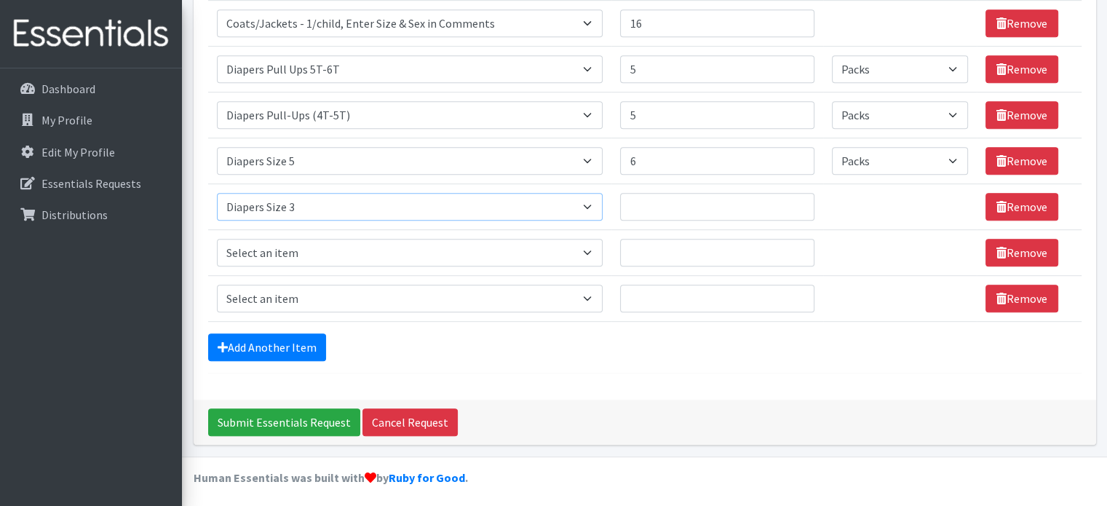
click at [217, 193] on select "Select an item # of Children this order will serve # of Individuals Living in H…" at bounding box center [410, 207] width 386 height 28
click at [648, 207] on input "Quantity" at bounding box center [717, 207] width 194 height 28
type input "4"
click at [947, 200] on select "Please select a unit units Packs" at bounding box center [900, 207] width 137 height 28
select select "Pack"
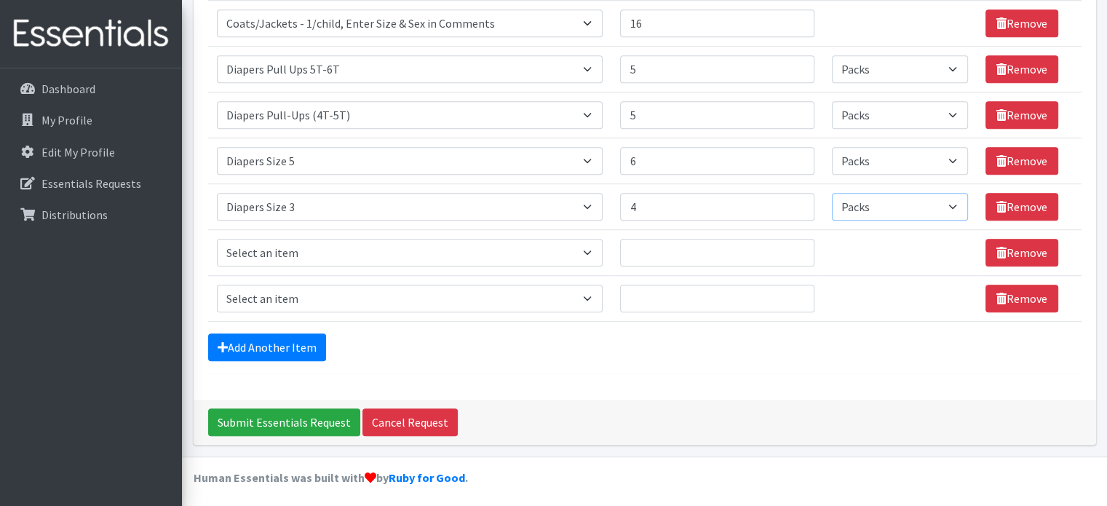
click at [832, 193] on select "Please select a unit units Packs" at bounding box center [900, 207] width 137 height 28
drag, startPoint x: 591, startPoint y: 247, endPoint x: 582, endPoint y: 246, distance: 8.8
click at [582, 246] on select "Select an item # of Children this order will serve # of Individuals Living in H…" at bounding box center [410, 253] width 386 height 28
select select "1970"
click at [217, 239] on select "Select an item # of Children this order will serve # of Individuals Living in H…" at bounding box center [410, 253] width 386 height 28
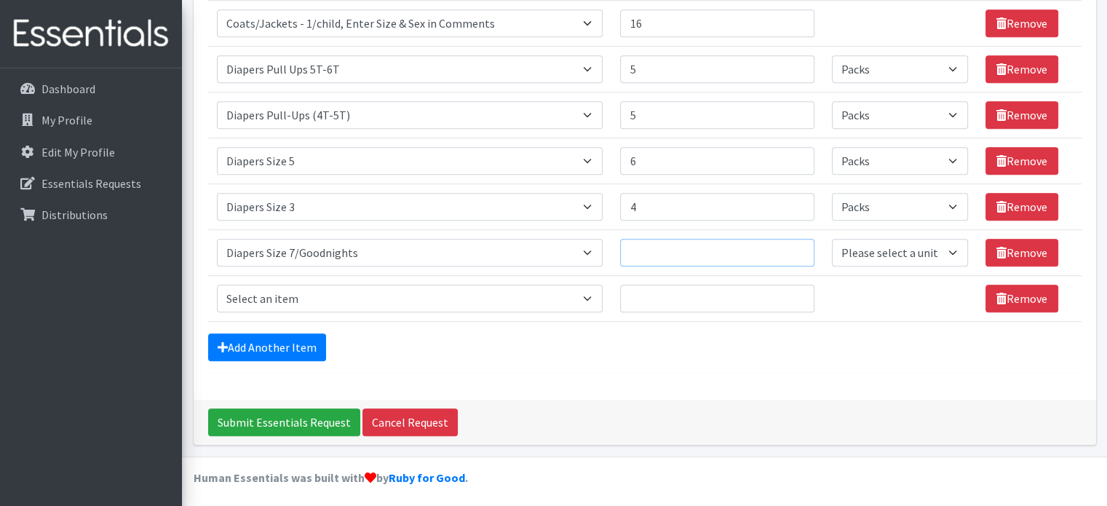
click at [681, 248] on input "Quantity" at bounding box center [717, 253] width 194 height 28
type input "3"
click at [944, 247] on select "Please select a unit units Packs" at bounding box center [900, 253] width 137 height 28
select select "Pack"
click at [832, 239] on select "Please select a unit units Packs" at bounding box center [900, 253] width 137 height 28
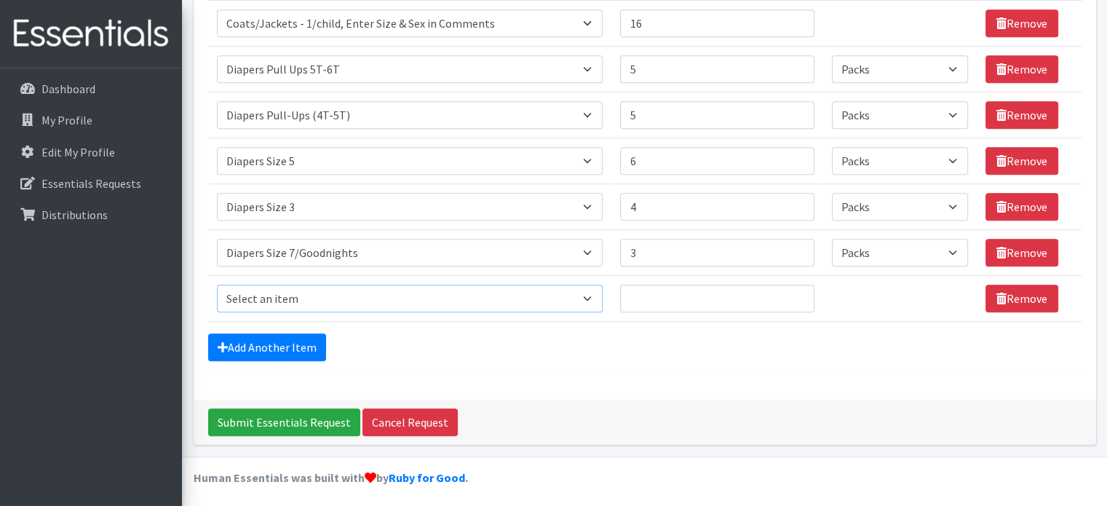
click at [595, 293] on select "Select an item # of Children this order will serve # of Individuals Living in H…" at bounding box center [410, 299] width 386 height 28
select select "2005"
click at [217, 285] on select "Select an item # of Children this order will serve # of Individuals Living in H…" at bounding box center [410, 299] width 386 height 28
click at [649, 290] on input "Quantity" at bounding box center [717, 299] width 194 height 28
type input "20"
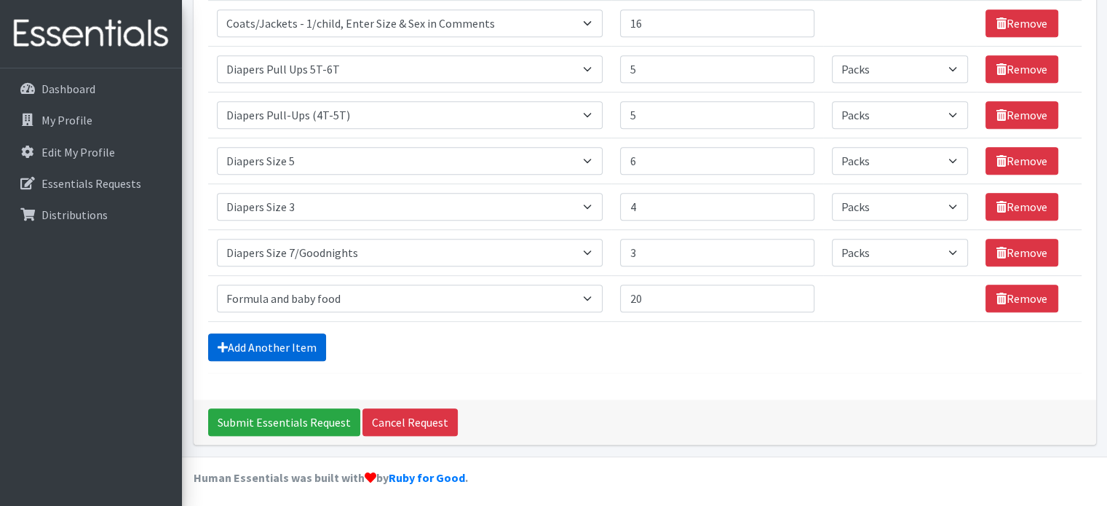
click at [293, 341] on link "Add Another Item" at bounding box center [267, 347] width 118 height 28
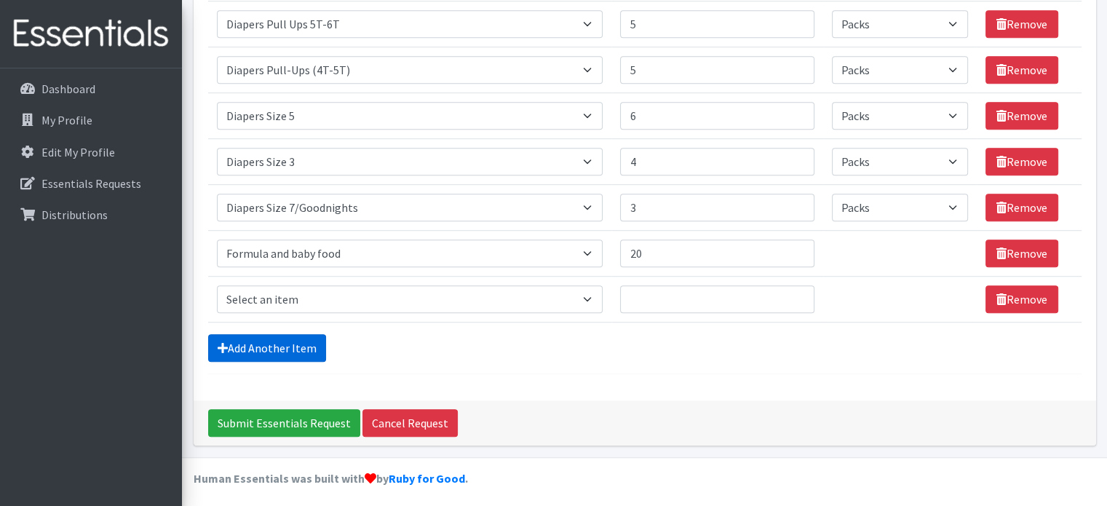
scroll to position [868, 0]
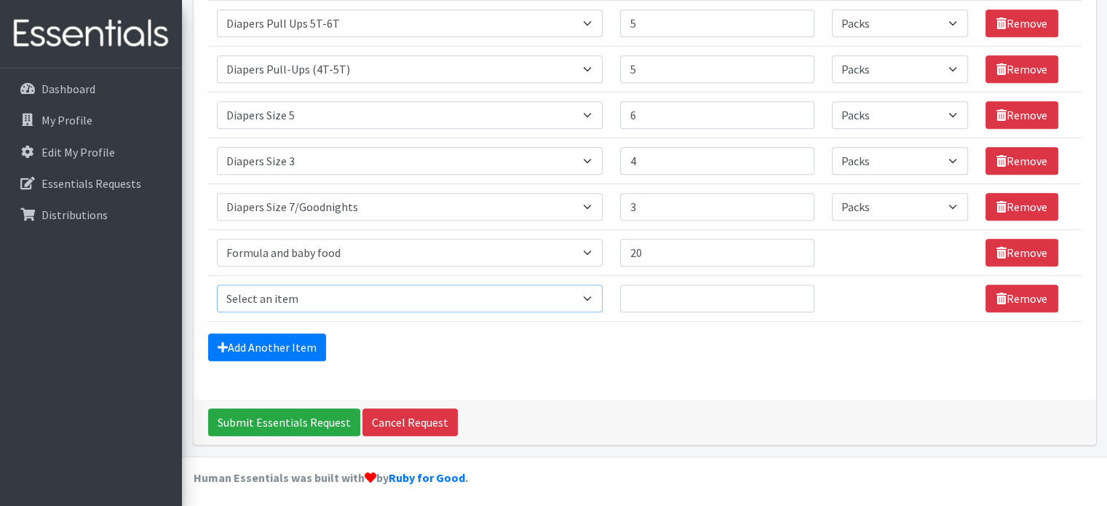
click at [596, 293] on select "Select an item # of Children this order will serve # of Individuals Living in H…" at bounding box center [410, 299] width 386 height 28
select select "1981"
click at [217, 285] on select "Select an item # of Children this order will serve # of Individuals Living in H…" at bounding box center [410, 299] width 386 height 28
click at [646, 296] on input "Quantity" at bounding box center [717, 299] width 194 height 28
type input "1"
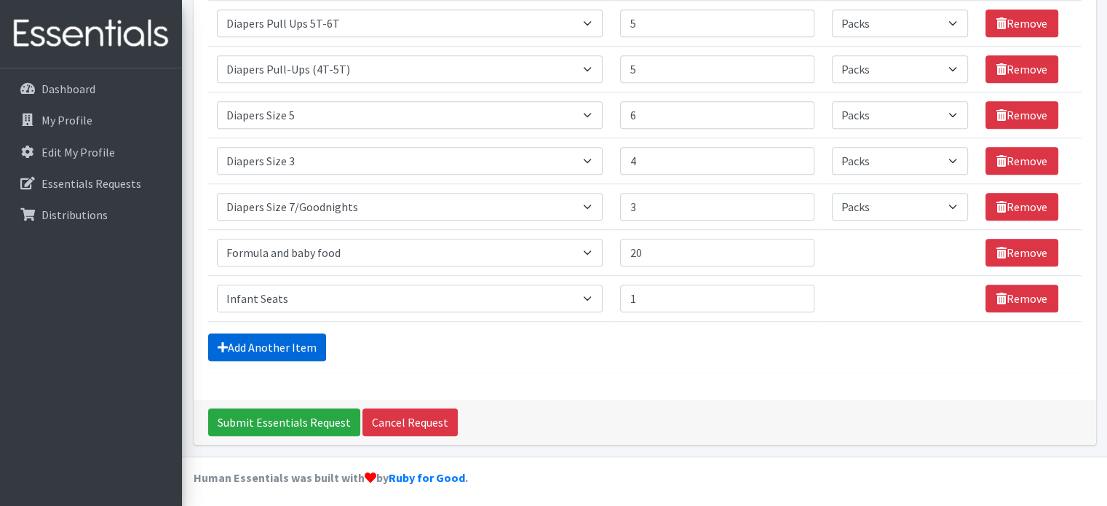
click at [308, 340] on link "Add Another Item" at bounding box center [267, 347] width 118 height 28
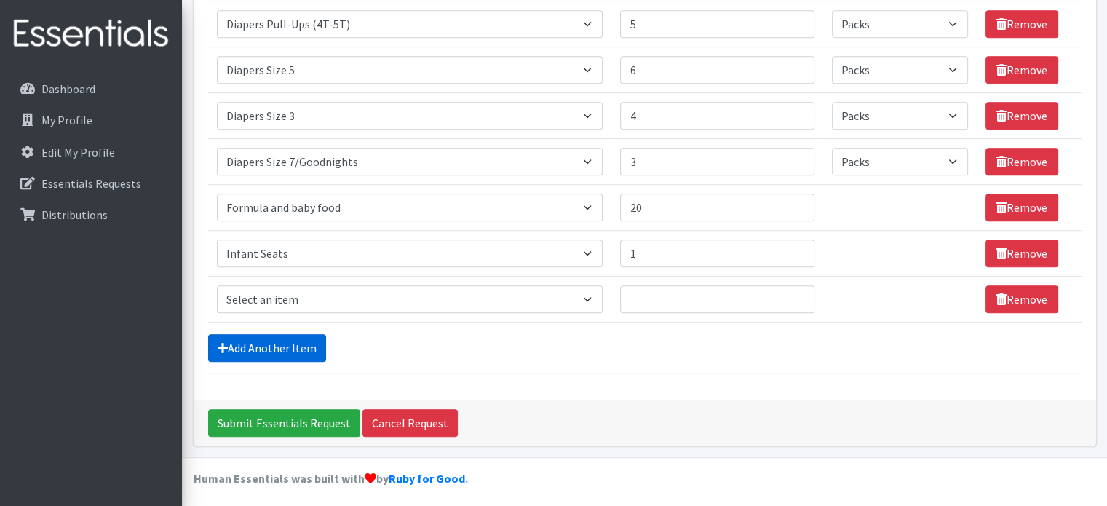
scroll to position [913, 0]
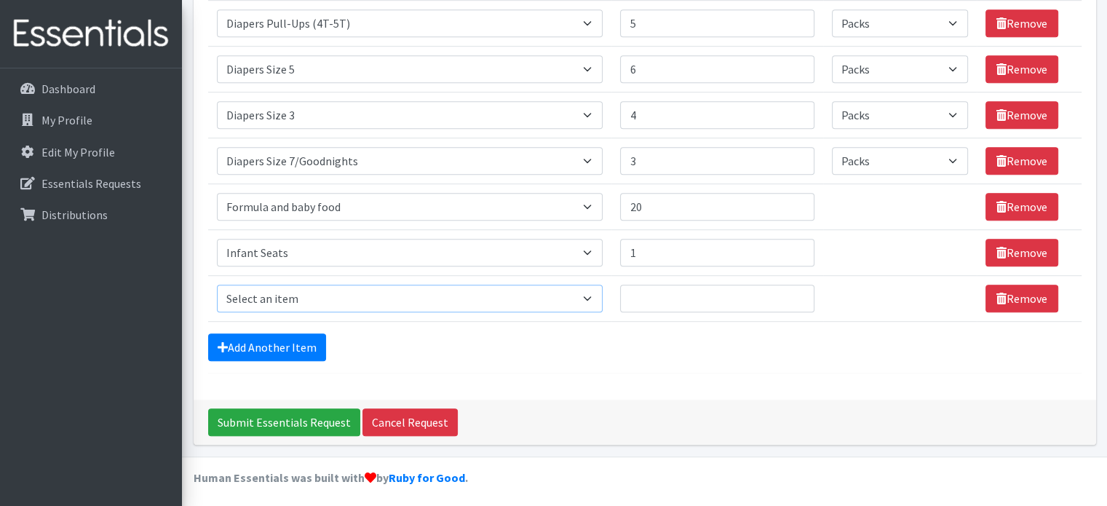
click at [594, 293] on select "Select an item # of Children this order will serve # of Individuals Living in H…" at bounding box center [410, 299] width 386 height 28
select select "5659"
click at [217, 285] on select "Select an item # of Children this order will serve # of Individuals Living in H…" at bounding box center [410, 299] width 386 height 28
click at [640, 288] on input "Quantity" at bounding box center [717, 299] width 194 height 28
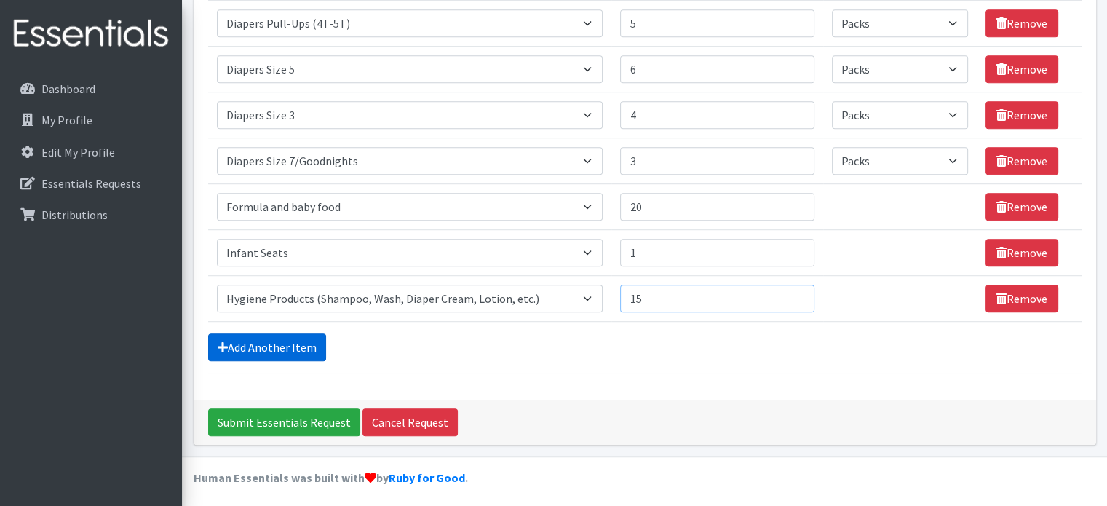
type input "15"
click at [301, 343] on link "Add Another Item" at bounding box center [267, 347] width 118 height 28
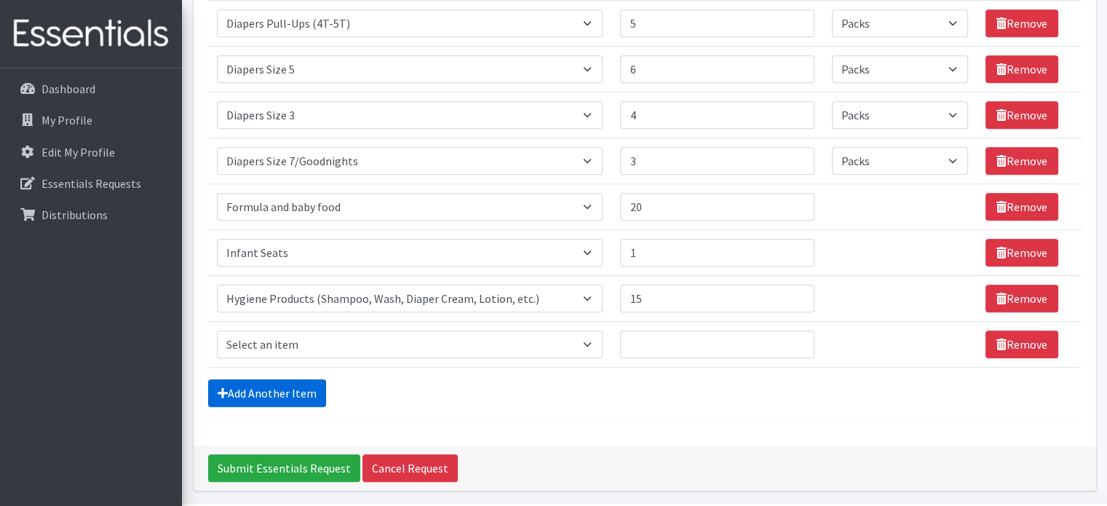
scroll to position [959, 0]
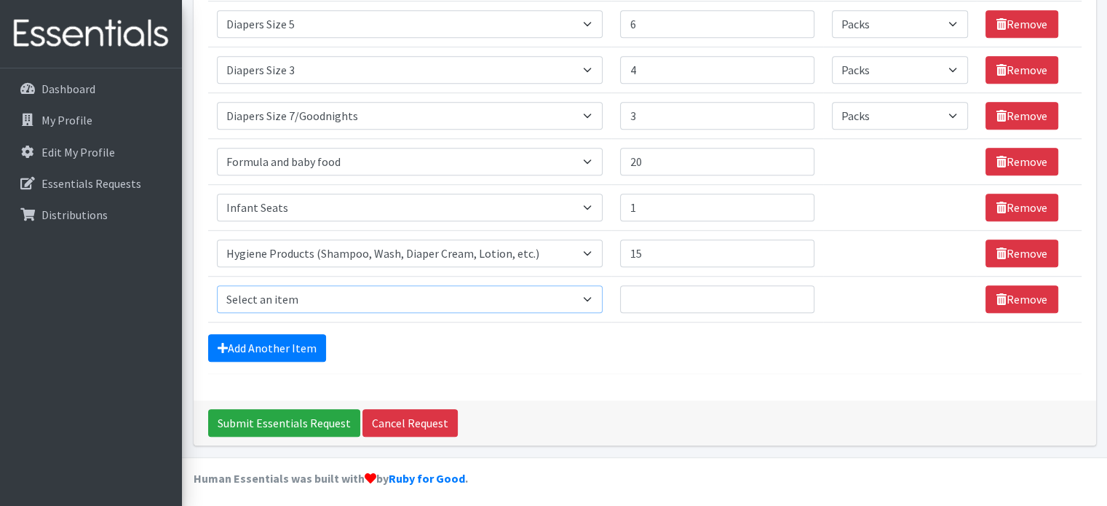
click at [594, 293] on select "Select an item # of Children this order will serve # of Individuals Living in H…" at bounding box center [410, 299] width 386 height 28
select select "302"
click at [217, 285] on select "Select an item # of Children this order will serve # of Individuals Living in H…" at bounding box center [410, 299] width 386 height 28
click at [643, 293] on input "Quantity" at bounding box center [717, 299] width 194 height 28
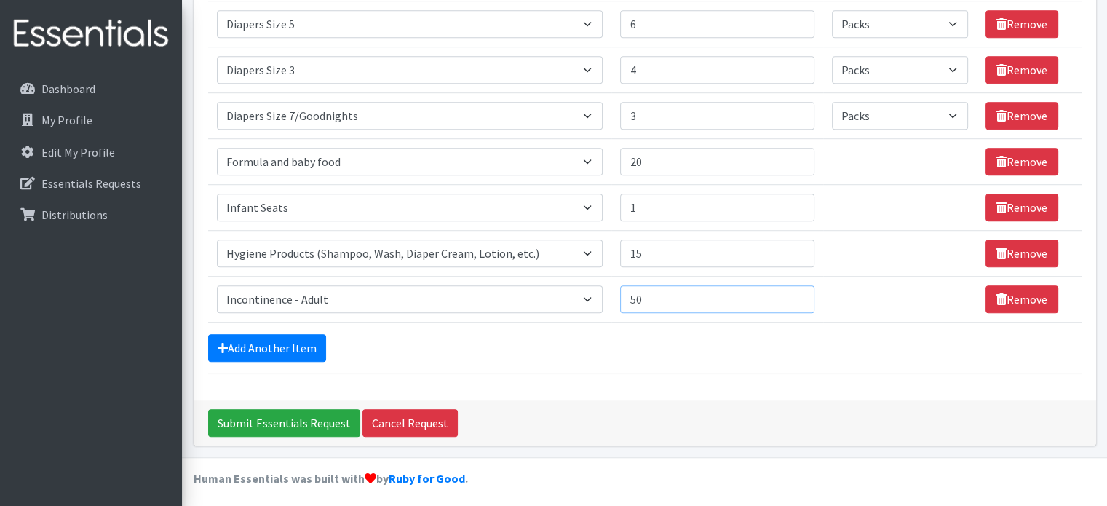
type input "50"
click at [437, 343] on div "Add Another Item" at bounding box center [644, 348] width 873 height 28
drag, startPoint x: 300, startPoint y: 341, endPoint x: 258, endPoint y: 341, distance: 41.5
click at [258, 341] on link "Add Another Item" at bounding box center [267, 348] width 118 height 28
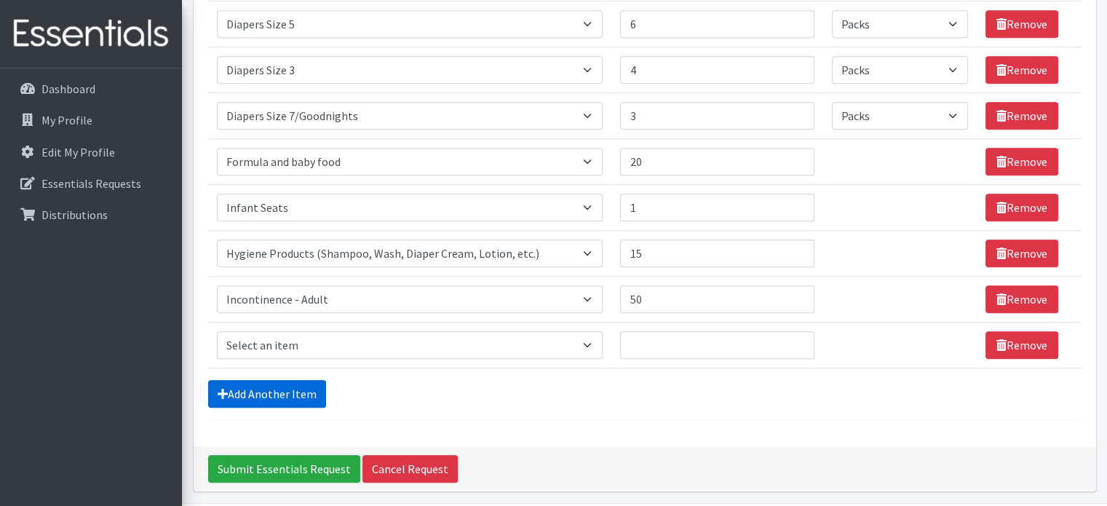
scroll to position [1004, 0]
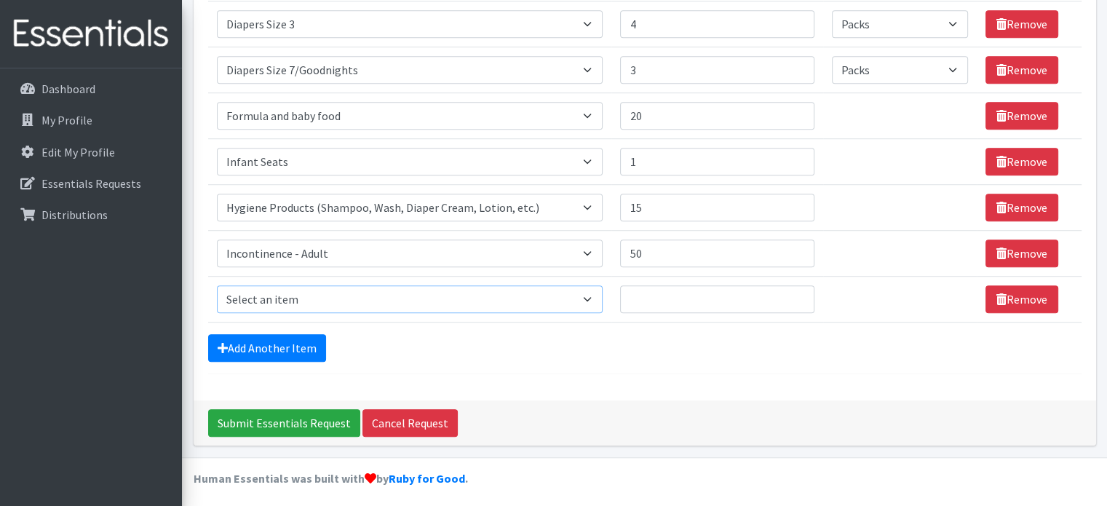
click at [594, 293] on select "Select an item # of Children this order will serve # of Individuals Living in H…" at bounding box center [410, 299] width 386 height 28
select select "5772"
click at [217, 285] on select "Select an item # of Children this order will serve # of Individuals Living in H…" at bounding box center [410, 299] width 386 height 28
click at [648, 288] on input "Quantity" at bounding box center [717, 299] width 194 height 28
click at [647, 293] on input "1500" at bounding box center [717, 299] width 194 height 28
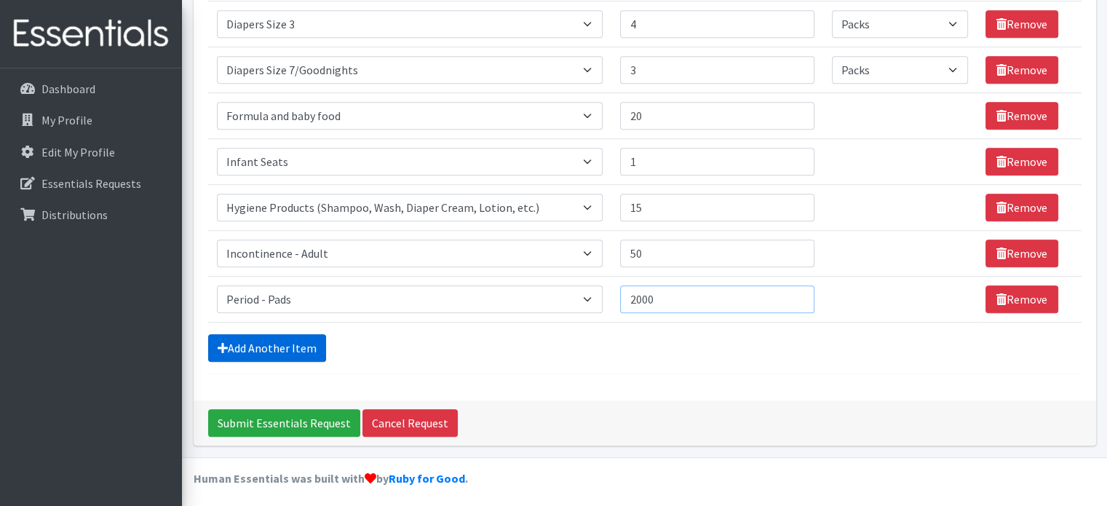
type input "2000"
click at [290, 343] on link "Add Another Item" at bounding box center [267, 348] width 118 height 28
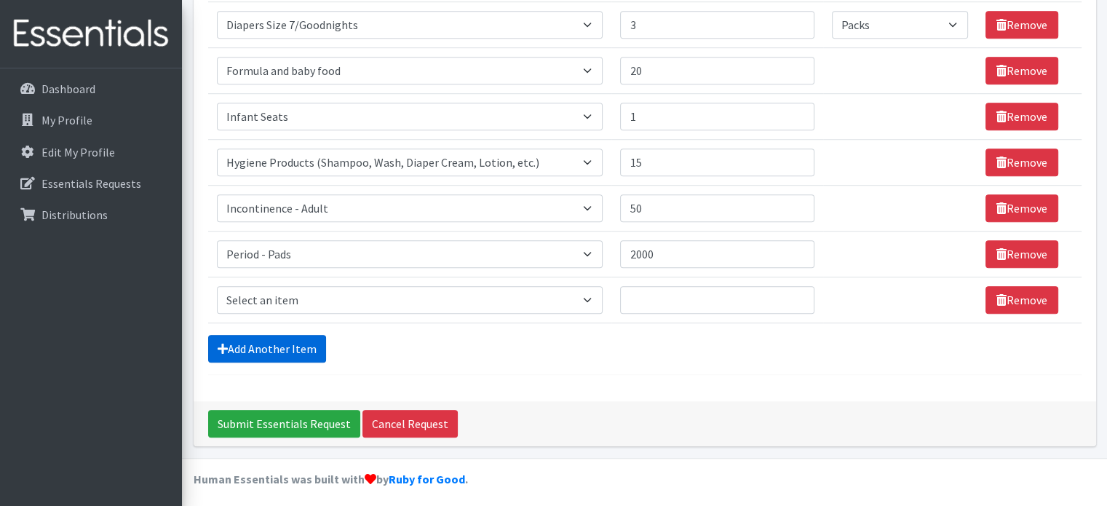
scroll to position [1050, 0]
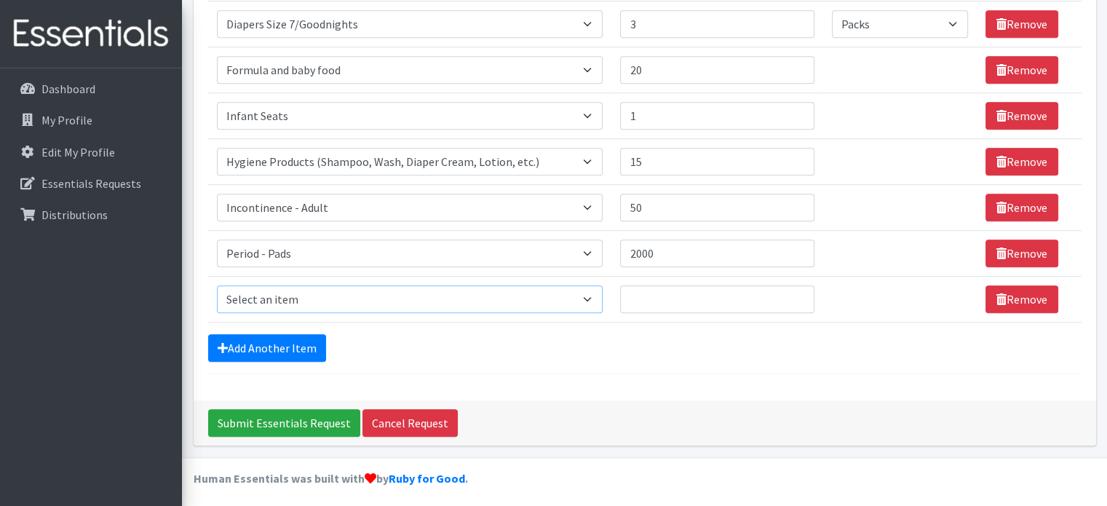
click at [592, 293] on select "Select an item # of Children this order will serve # of Individuals Living in H…" at bounding box center [410, 299] width 386 height 28
select select "5713"
click at [217, 285] on select "Select an item # of Children this order will serve # of Individuals Living in H…" at bounding box center [410, 299] width 386 height 28
click at [658, 303] on input "Quantity" at bounding box center [717, 299] width 194 height 28
type input "5"
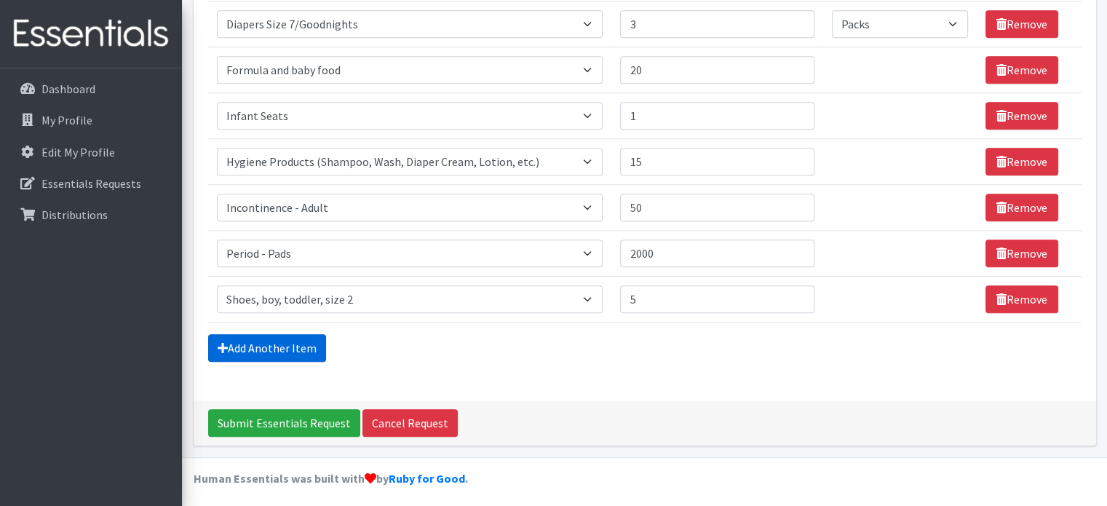
click at [306, 343] on link "Add Another Item" at bounding box center [267, 348] width 118 height 28
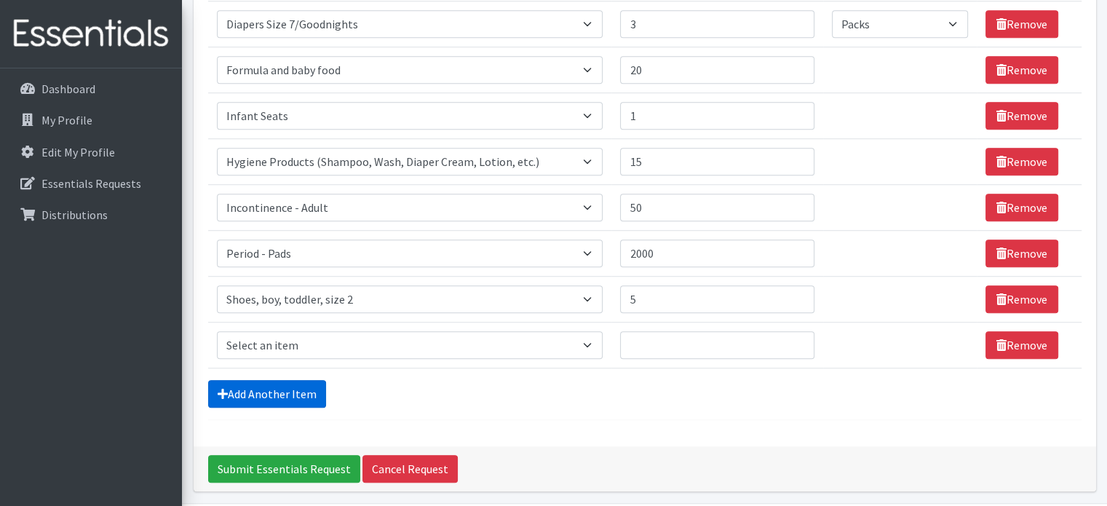
scroll to position [1096, 0]
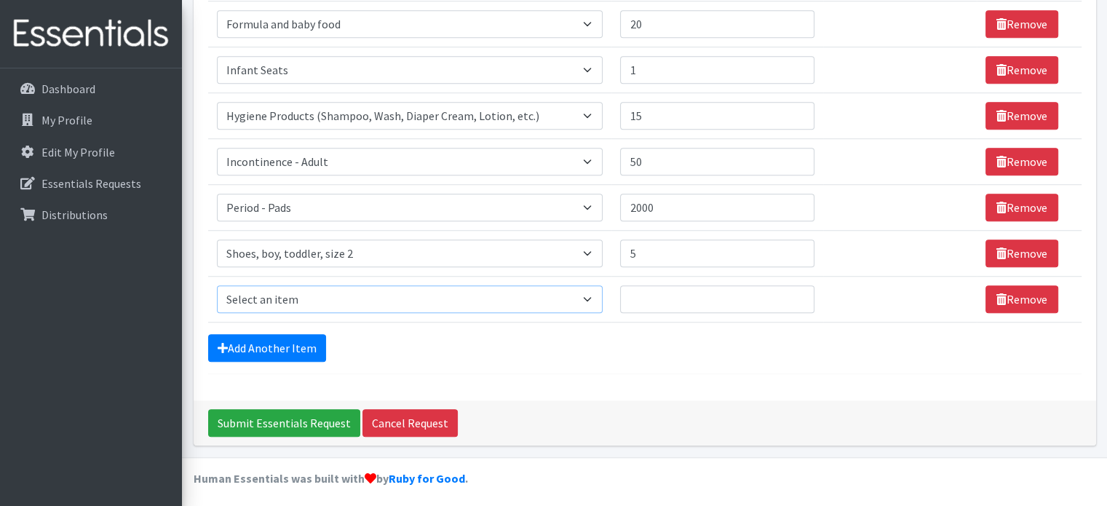
click at [592, 296] on select "Select an item # of Children this order will serve # of Individuals Living in H…" at bounding box center [410, 299] width 386 height 28
select select "5745"
click at [217, 285] on select "Select an item # of Children this order will serve # of Individuals Living in H…" at bounding box center [410, 299] width 386 height 28
click at [658, 305] on input "Quantity" at bounding box center [717, 299] width 194 height 28
type input "5"
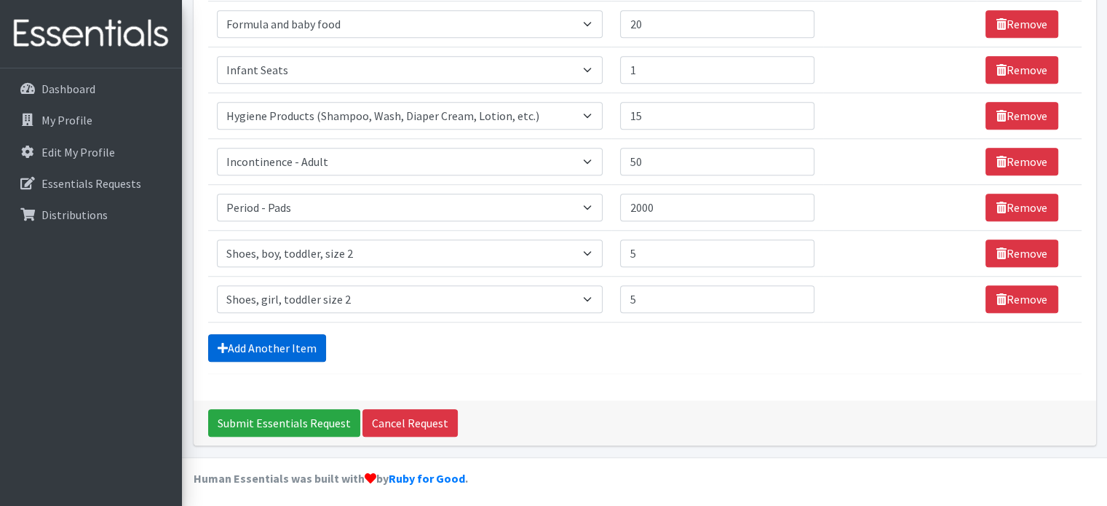
click at [279, 336] on link "Add Another Item" at bounding box center [267, 348] width 118 height 28
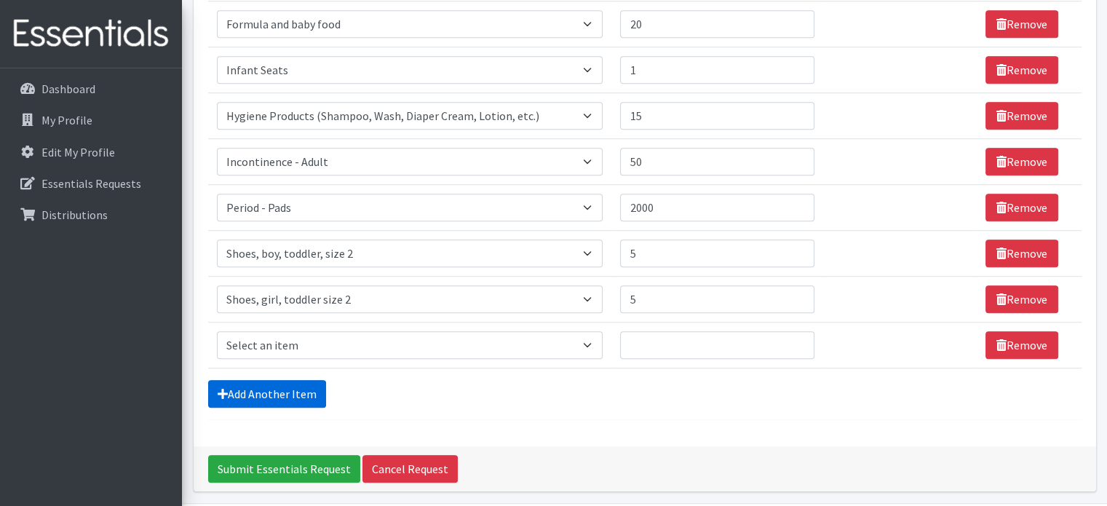
scroll to position [1141, 0]
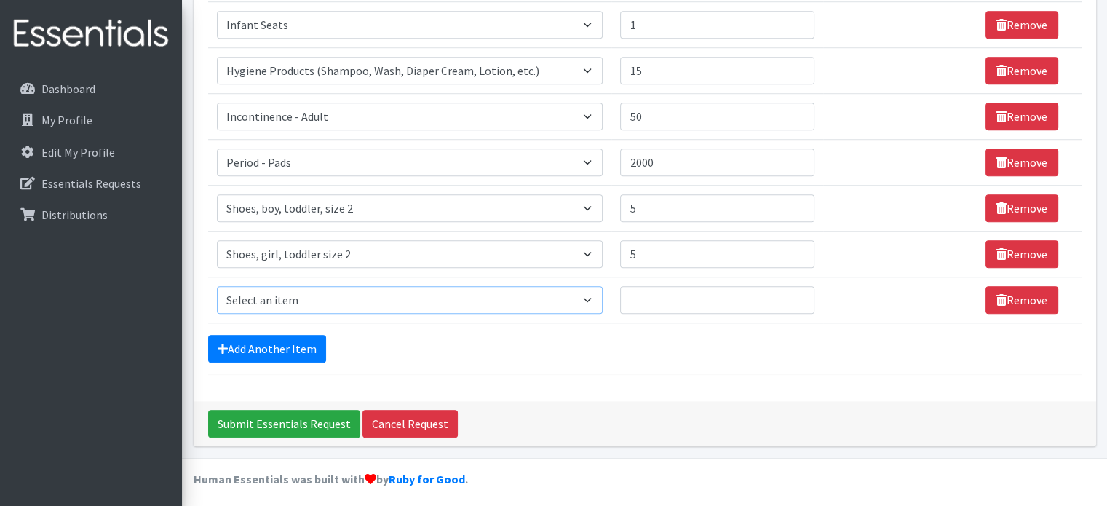
click at [587, 297] on select "Select an item # of Children this order will serve # of Individuals Living in H…" at bounding box center [410, 300] width 386 height 28
select select "1943"
click at [217, 286] on select "Select an item # of Children this order will serve # of Individuals Living in H…" at bounding box center [410, 300] width 386 height 28
click at [645, 304] on input "Quantity" at bounding box center [717, 300] width 194 height 28
type input "5"
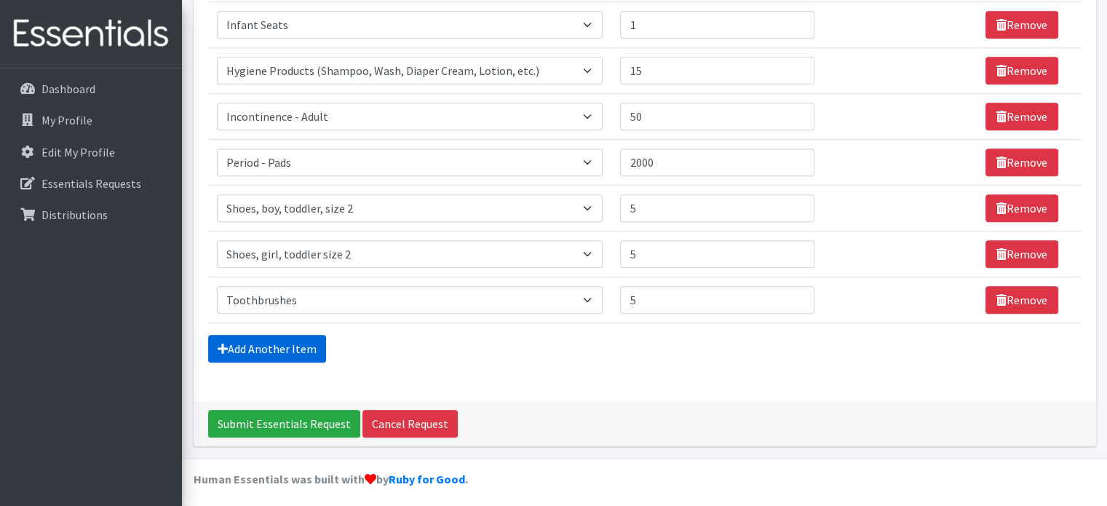
click at [306, 335] on link "Add Another Item" at bounding box center [267, 349] width 118 height 28
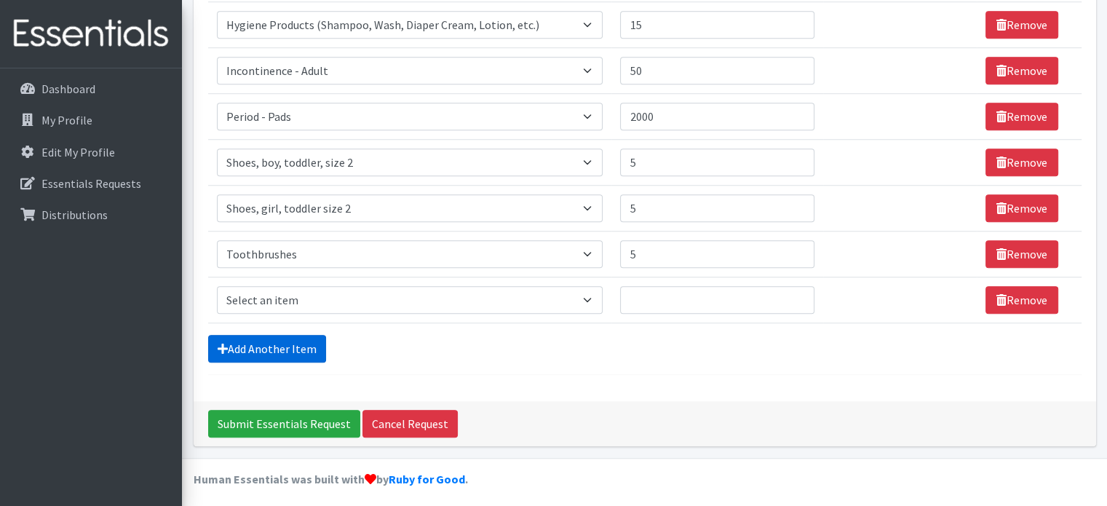
scroll to position [1188, 0]
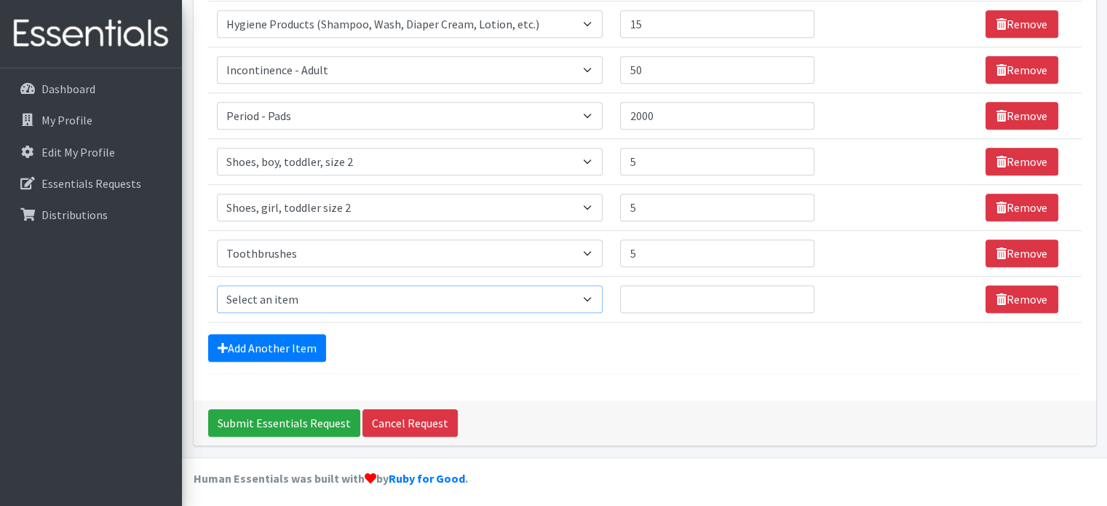
click at [515, 290] on select "Select an item # of Children this order will serve # of Individuals Living in H…" at bounding box center [410, 299] width 386 height 28
click at [594, 290] on select "Select an item # of Children this order will serve # of Individuals Living in H…" at bounding box center [410, 299] width 386 height 28
select select "1944"
click at [217, 285] on select "Select an item # of Children this order will serve # of Individuals Living in H…" at bounding box center [410, 299] width 386 height 28
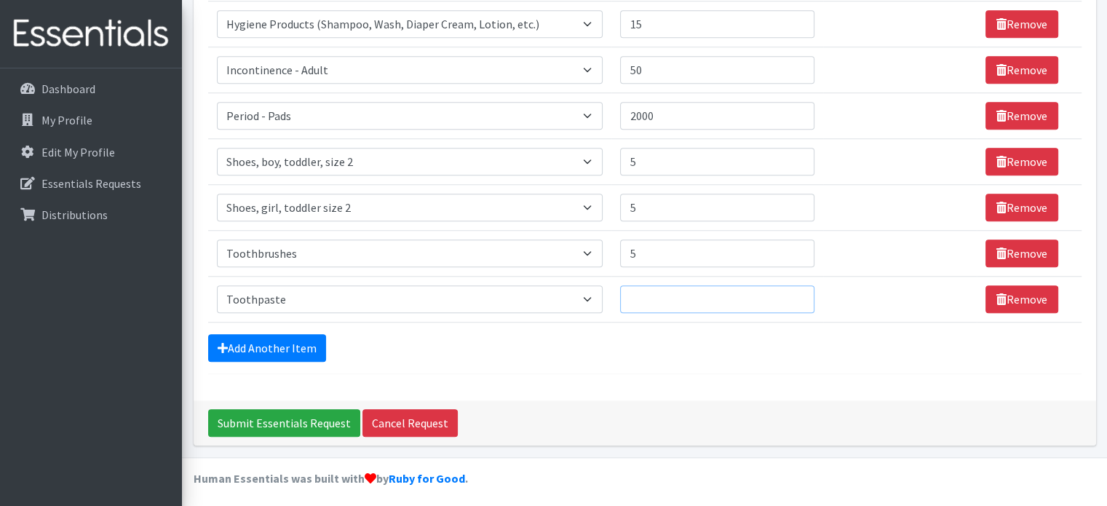
click at [681, 302] on input "Quantity" at bounding box center [717, 299] width 194 height 28
type input "5"
click at [269, 341] on link "Add Another Item" at bounding box center [267, 348] width 118 height 28
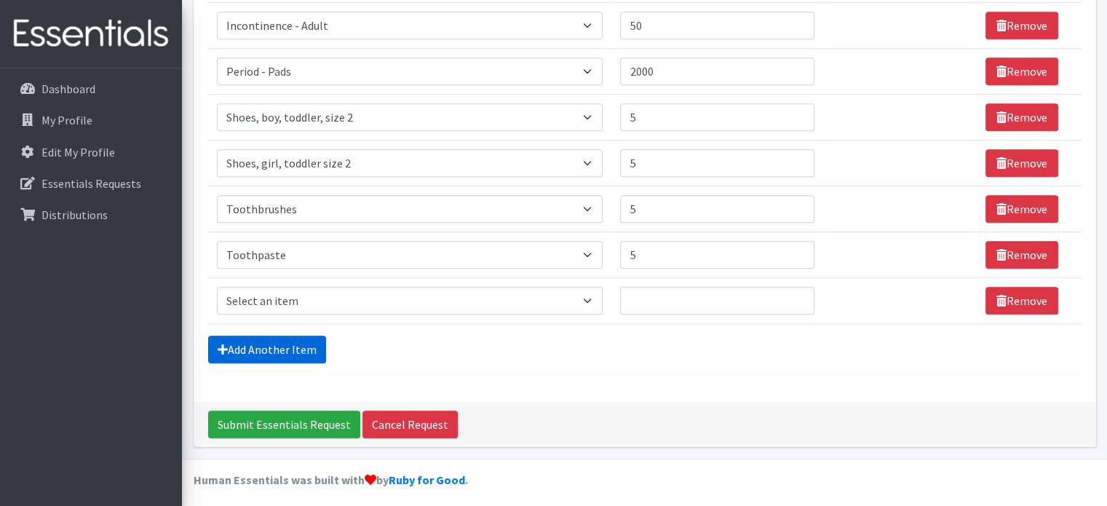
scroll to position [1233, 0]
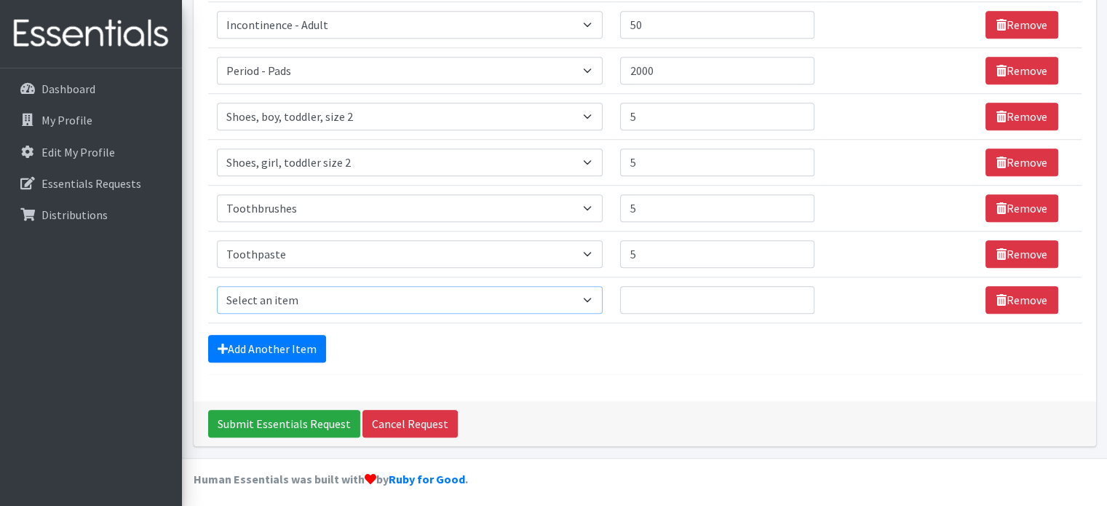
drag, startPoint x: 590, startPoint y: 292, endPoint x: 588, endPoint y: 308, distance: 16.2
click at [588, 308] on td "Item Requested Select an item # of Children this order will serve # of Individu…" at bounding box center [410, 300] width 404 height 46
select select "1929"
click at [217, 286] on select "Select an item # of Children this order will serve # of Individuals Living in H…" at bounding box center [410, 300] width 386 height 28
click at [650, 296] on input "Quantity" at bounding box center [717, 300] width 194 height 28
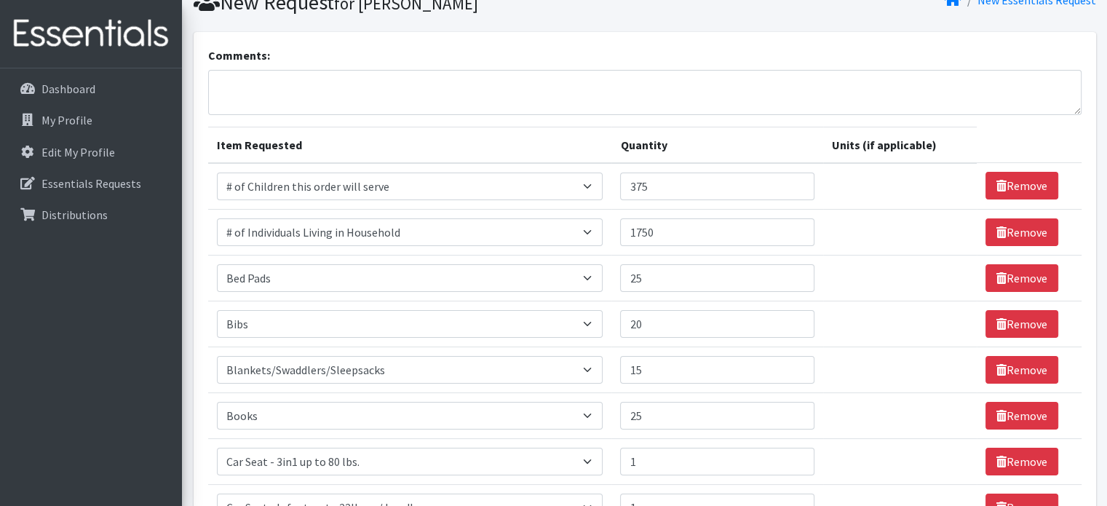
scroll to position [0, 0]
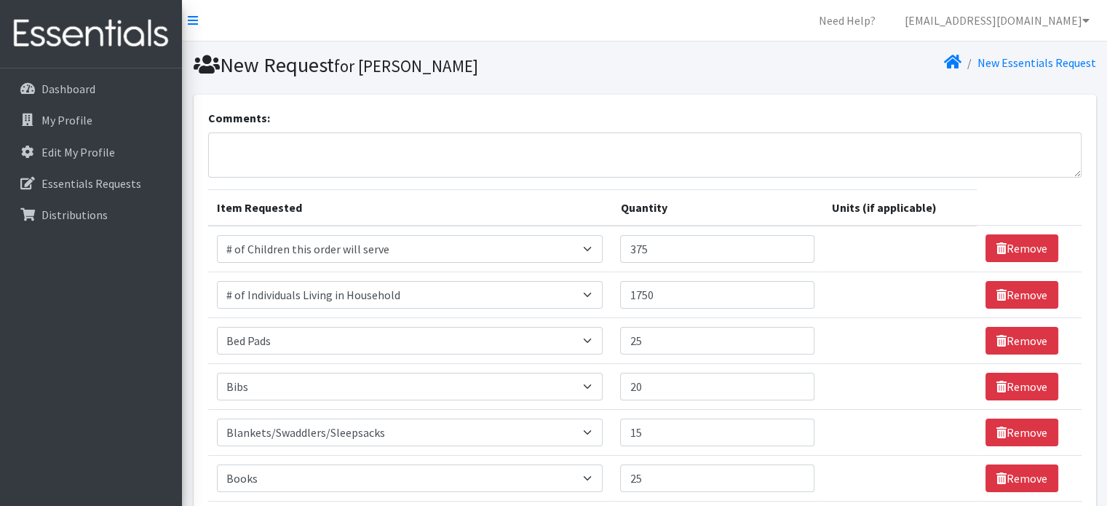
type input "200"
click at [294, 149] on textarea "Comments:" at bounding box center [644, 154] width 873 height 45
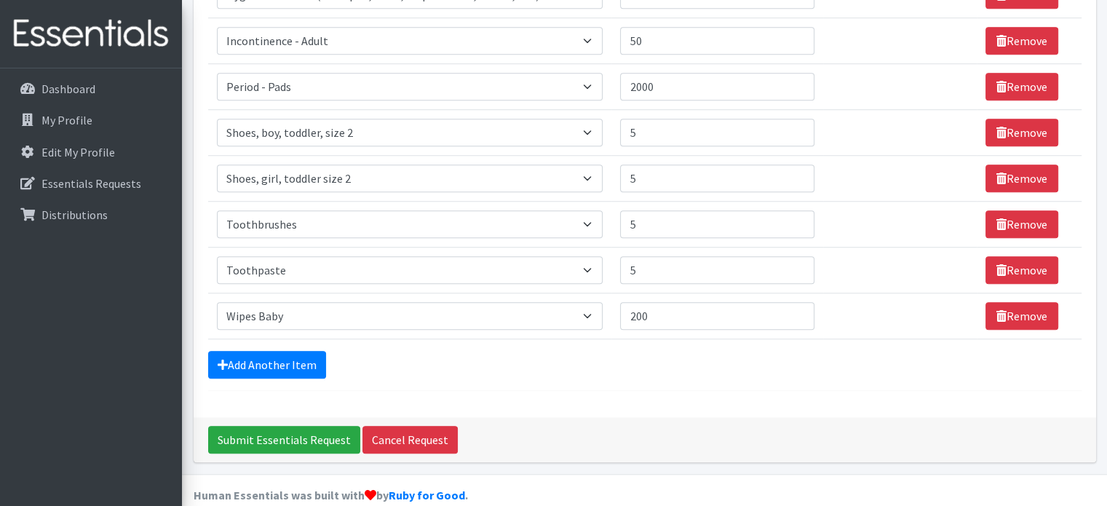
scroll to position [1218, 0]
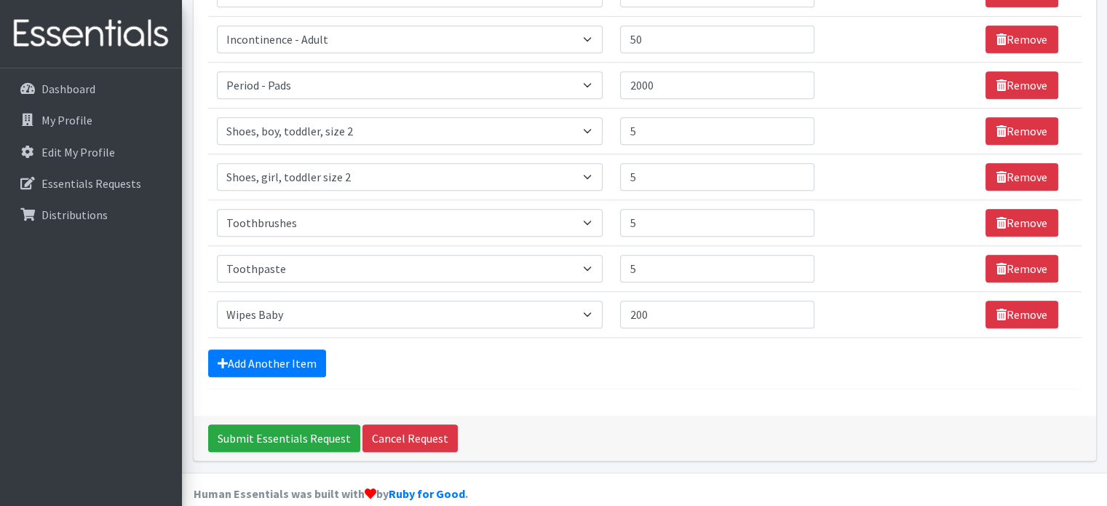
type textarea "Books-board books only; Blankets, etc--please no swaddles; car seats--2 of eith…"
click at [654, 313] on input "200" at bounding box center [717, 315] width 194 height 28
type input "2"
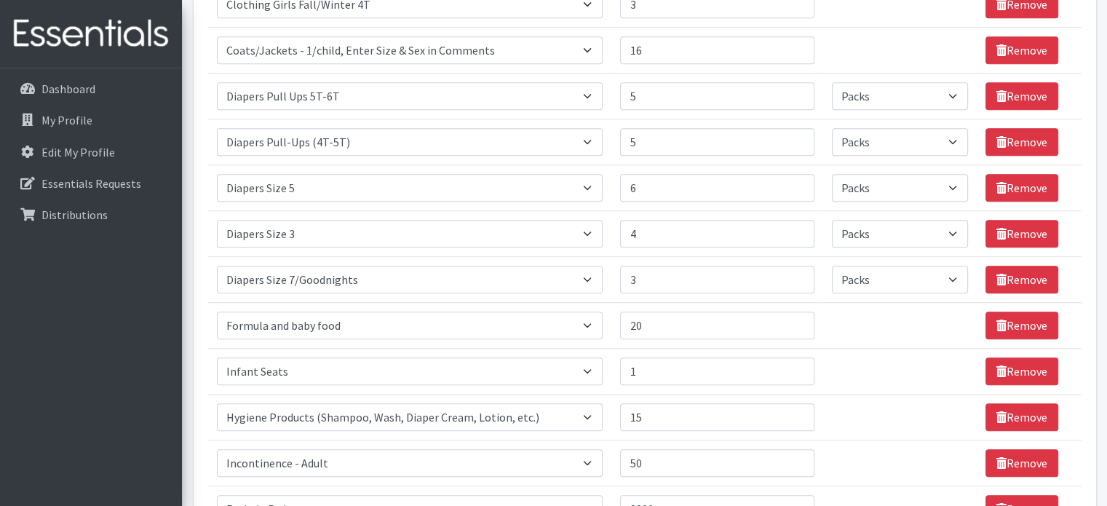
scroll to position [761, 0]
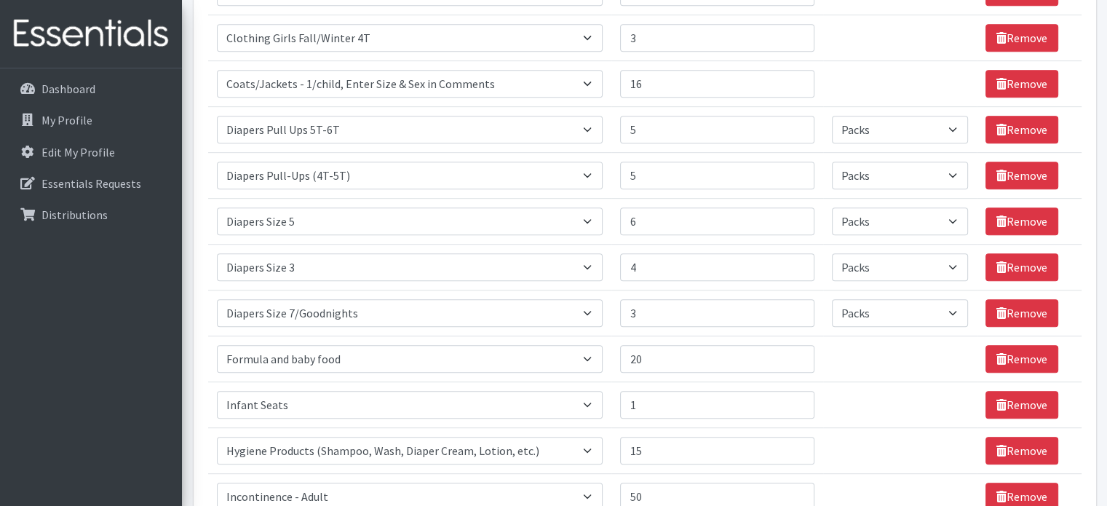
type input "500"
click at [1095, 226] on div "Comments: Books-board books only; Blankets, etc--please no swaddles; car seats-…" at bounding box center [645, 102] width 903 height 1539
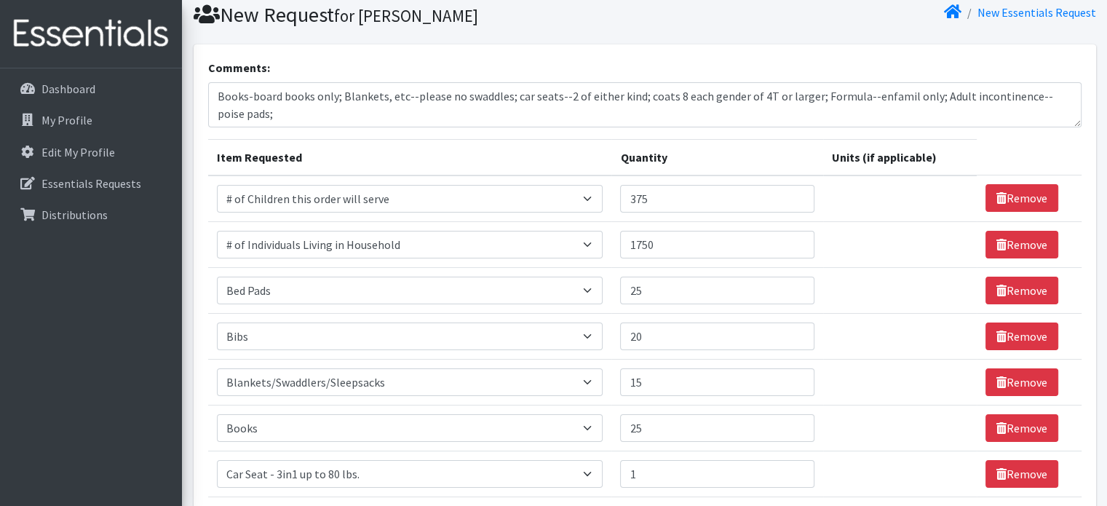
scroll to position [0, 0]
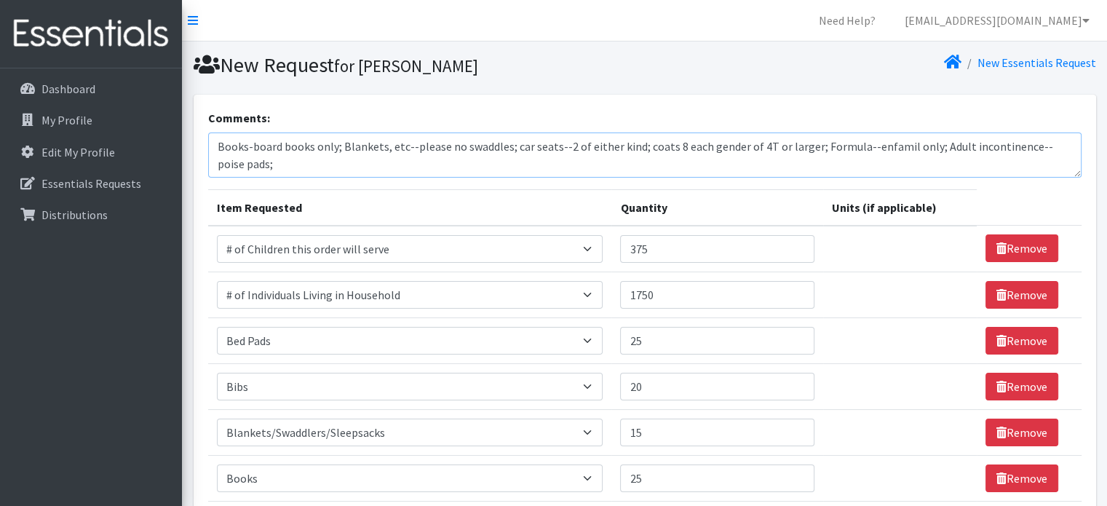
click at [251, 167] on textarea "Books-board books only; Blankets, etc--please no swaddles; car seats--2 of eith…" at bounding box center [644, 154] width 873 height 45
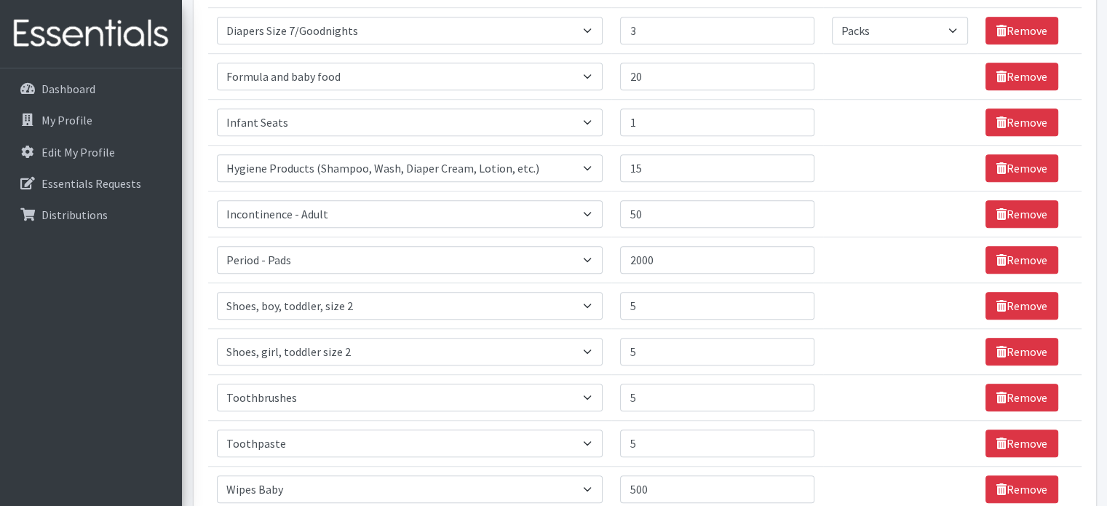
scroll to position [1233, 0]
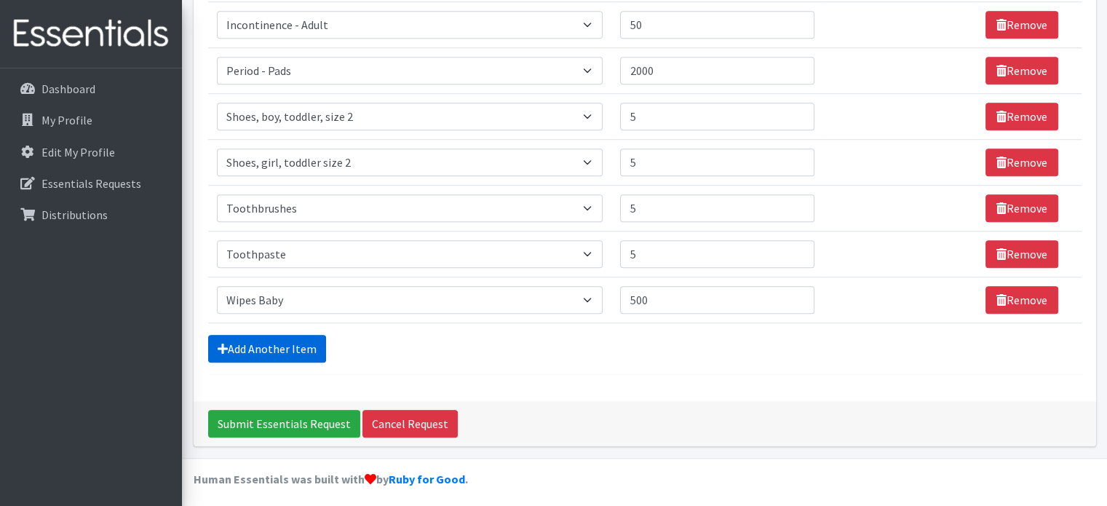
type textarea "Books-board books only; Blankets, etc--please no swaddles; car seats--2 of eith…"
click at [239, 338] on link "Add Another Item" at bounding box center [267, 349] width 118 height 28
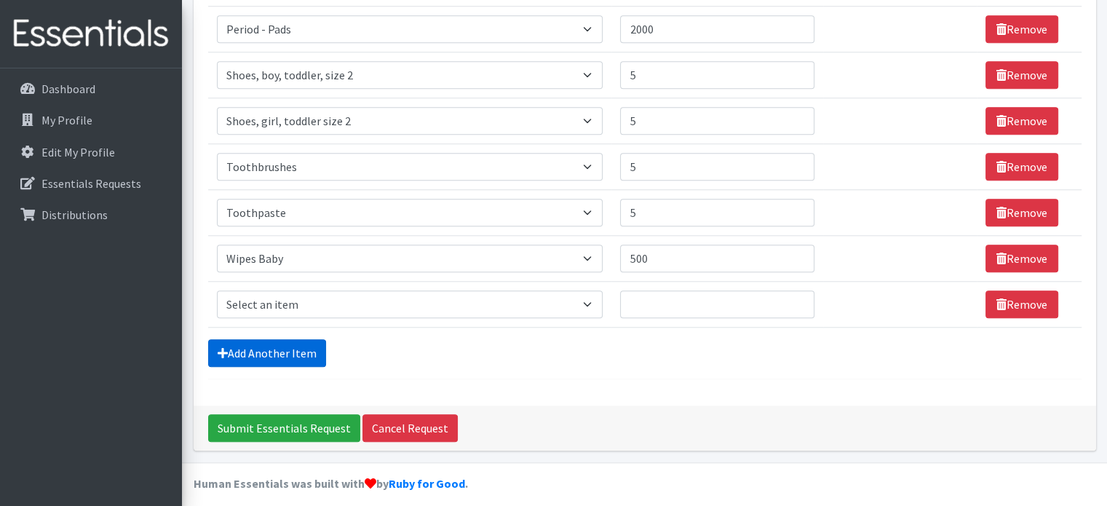
scroll to position [1279, 0]
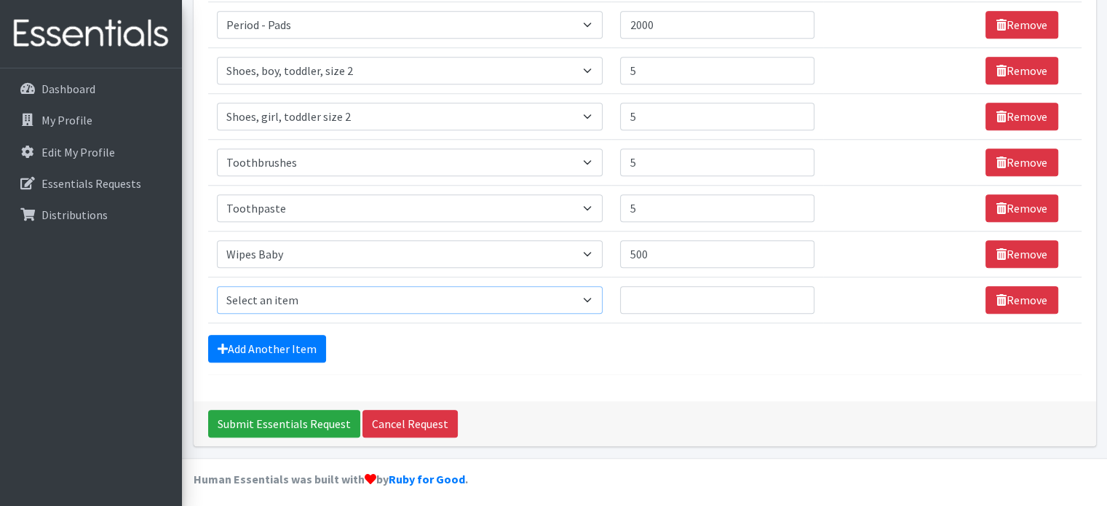
click at [587, 296] on select "Select an item # of Children this order will serve # of Individuals Living in H…" at bounding box center [410, 300] width 386 height 28
select select "1969"
click at [217, 286] on select "Select an item # of Children this order will serve # of Individuals Living in H…" at bounding box center [410, 300] width 386 height 28
click at [643, 296] on input "Quantity" at bounding box center [717, 300] width 194 height 28
type input "4"
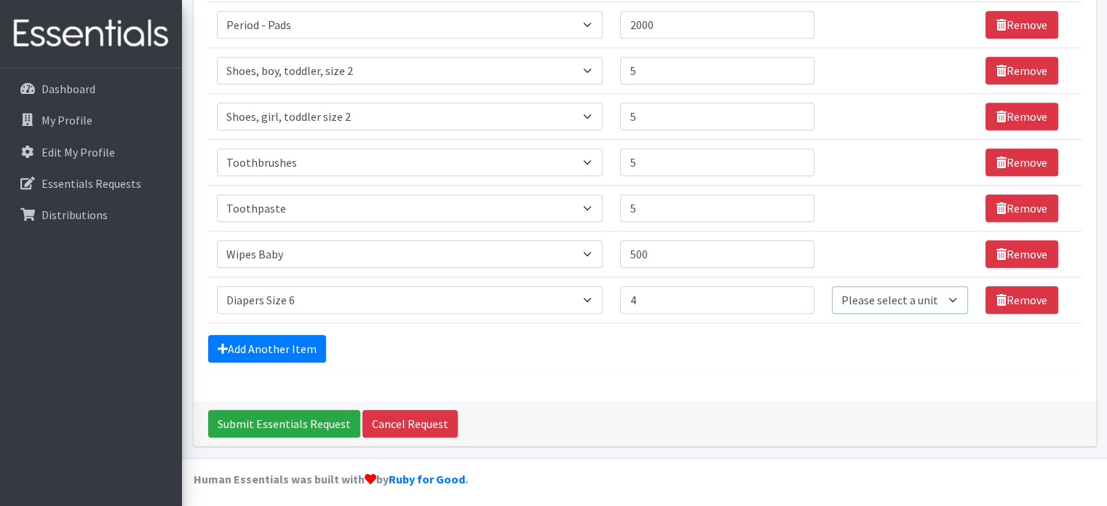
click at [948, 296] on select "Please select a unit units Packs" at bounding box center [900, 300] width 137 height 28
select select "Pack"
click at [832, 286] on select "Please select a unit units Packs" at bounding box center [900, 300] width 137 height 28
click at [278, 418] on input "Submit Essentials Request" at bounding box center [284, 424] width 152 height 28
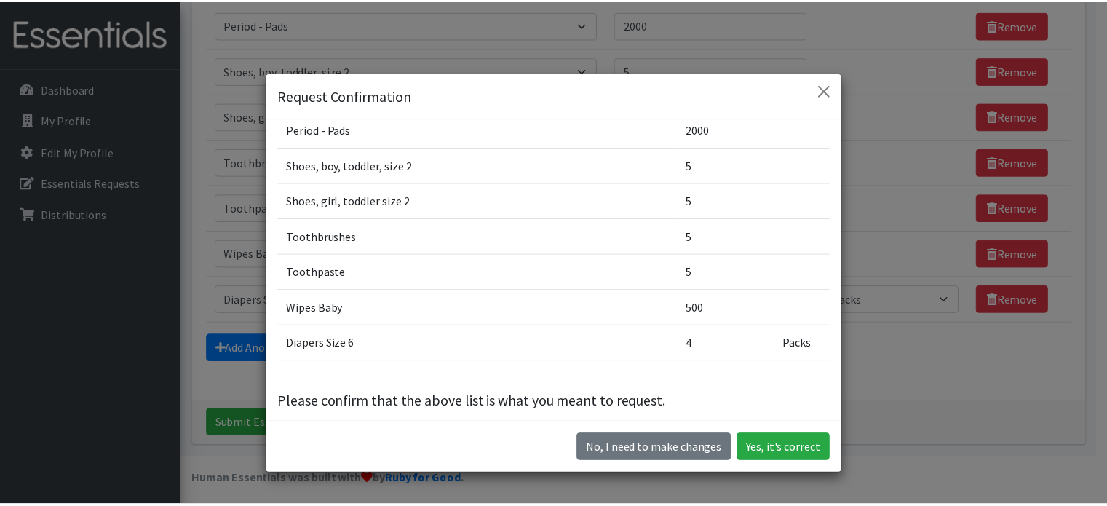
scroll to position [885, 0]
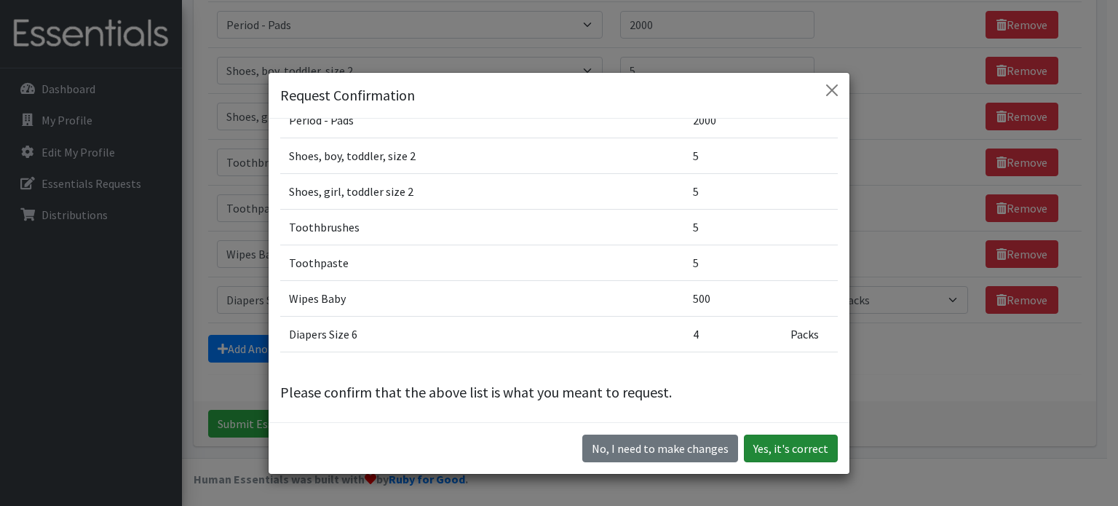
click at [779, 446] on button "Yes, it's correct" at bounding box center [791, 449] width 94 height 28
